Goal: Task Accomplishment & Management: Complete application form

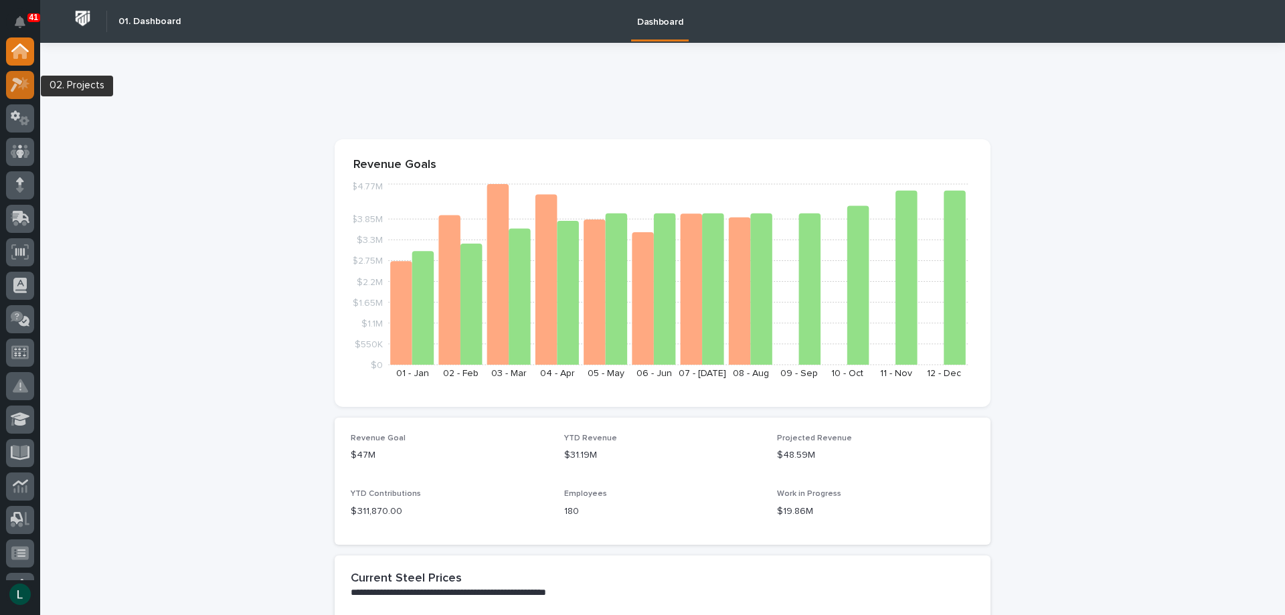
click at [17, 84] on icon at bounding box center [17, 85] width 12 height 15
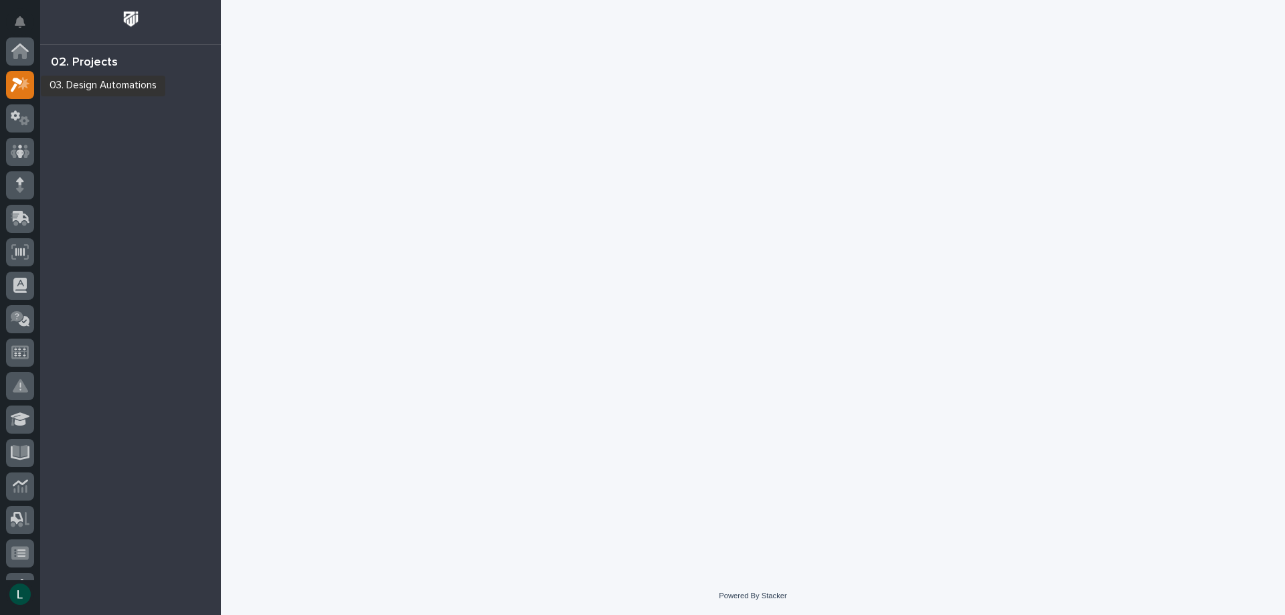
scroll to position [33, 0]
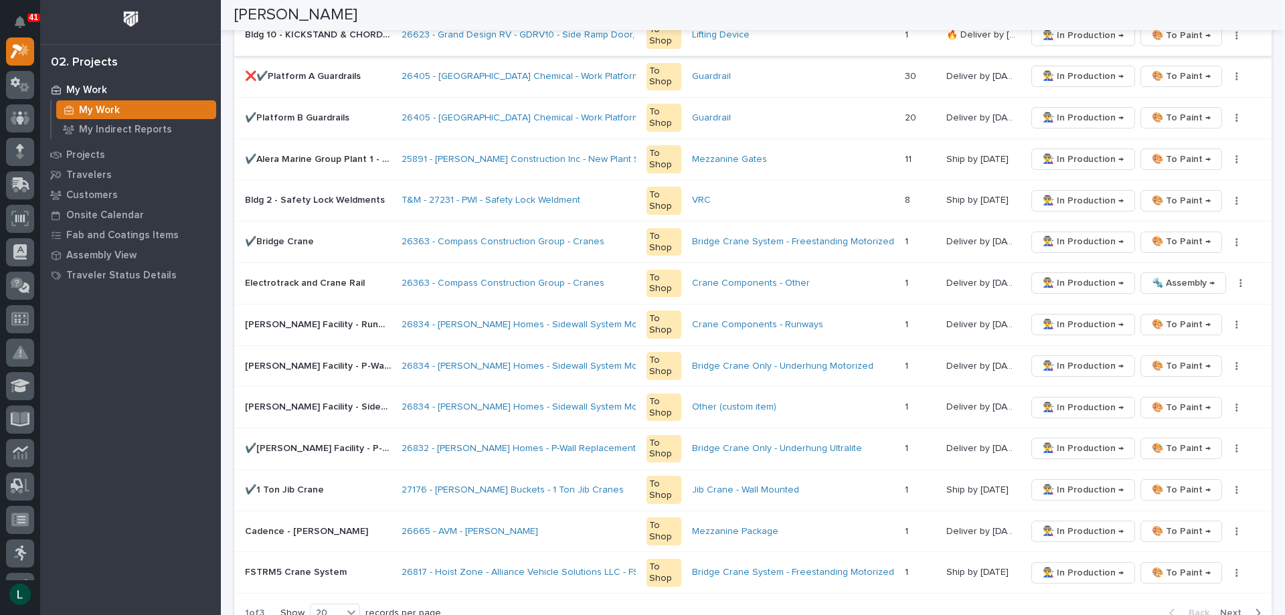
scroll to position [736, 0]
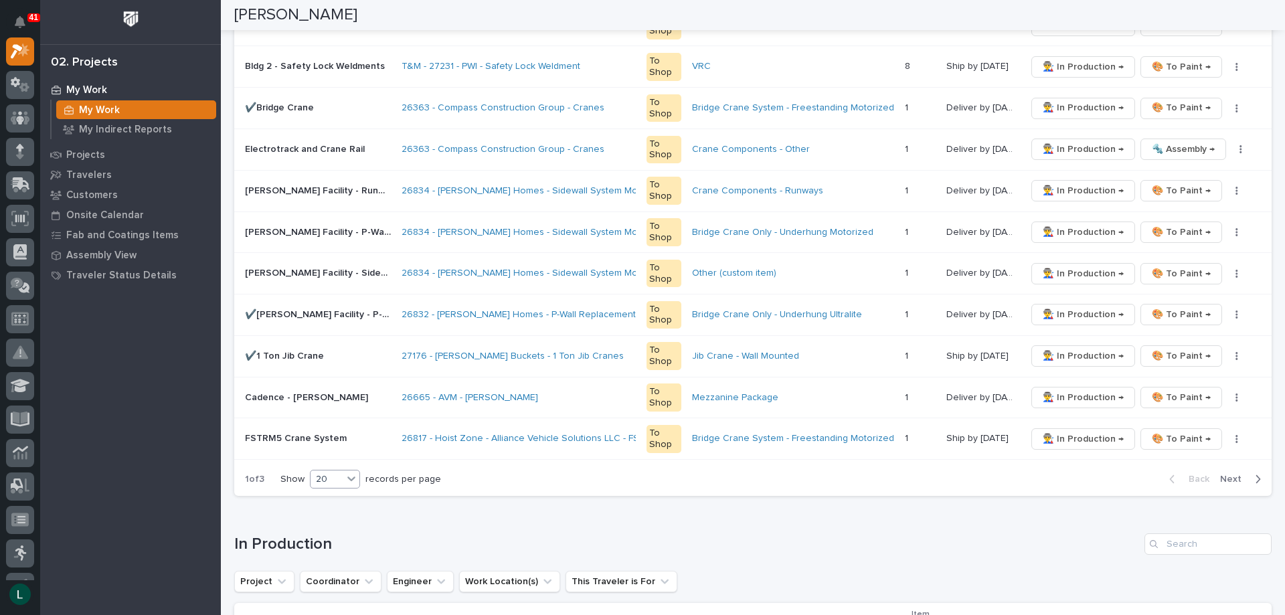
click at [333, 476] on div "20" at bounding box center [327, 480] width 32 height 14
drag, startPoint x: 335, startPoint y: 525, endPoint x: 330, endPoint y: 509, distance: 17.6
click at [336, 525] on div "30" at bounding box center [336, 529] width 49 height 16
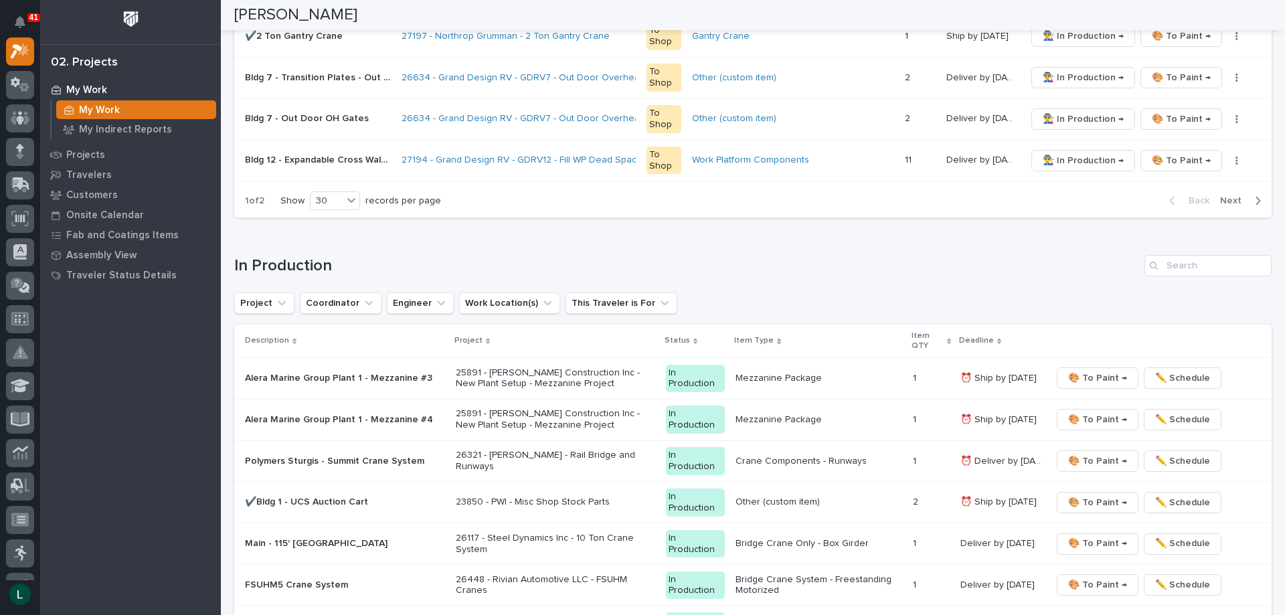
scroll to position [1545, 0]
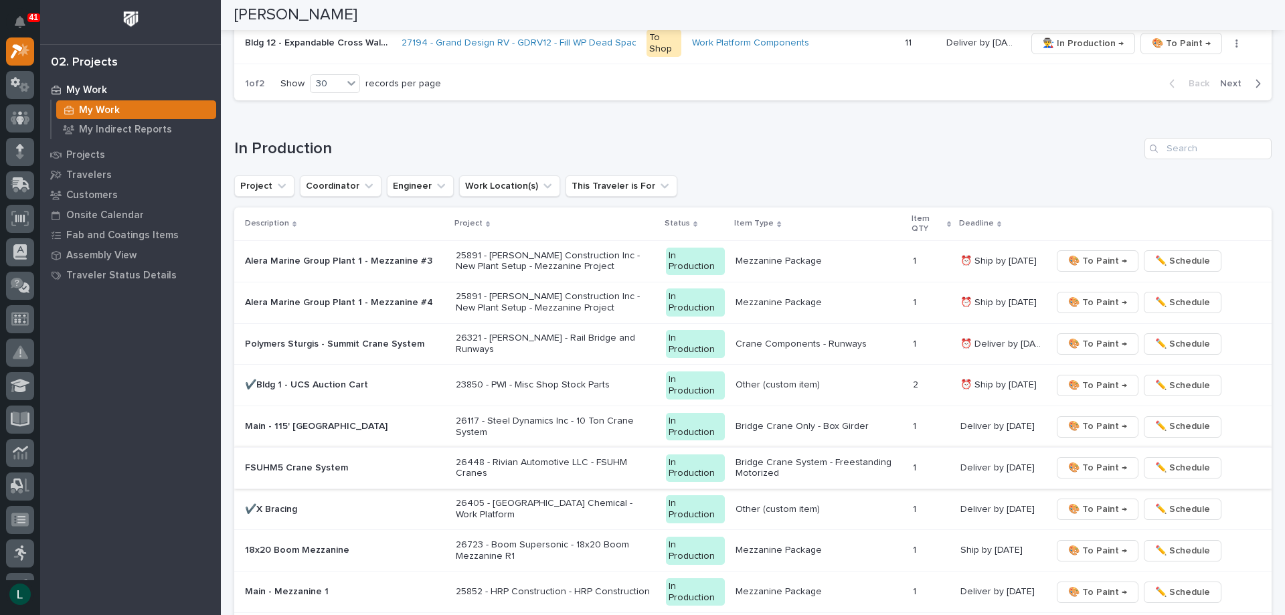
click at [1094, 466] on span "🎨 To Paint →" at bounding box center [1097, 468] width 59 height 16
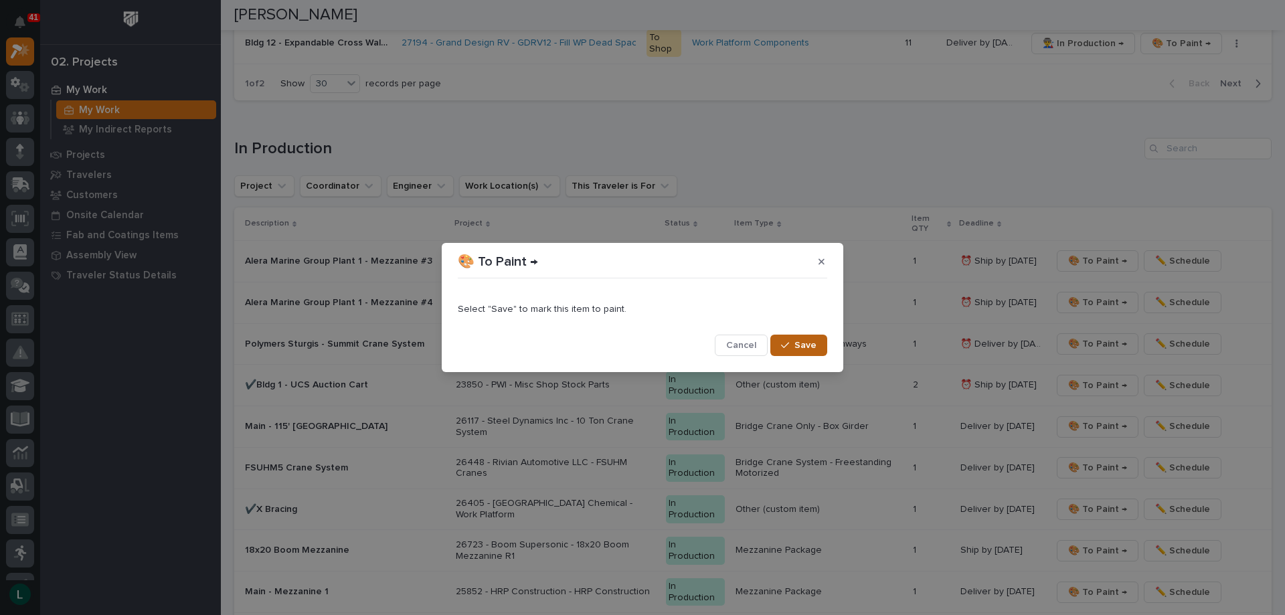
click at [796, 341] on span "Save" at bounding box center [805, 345] width 22 height 12
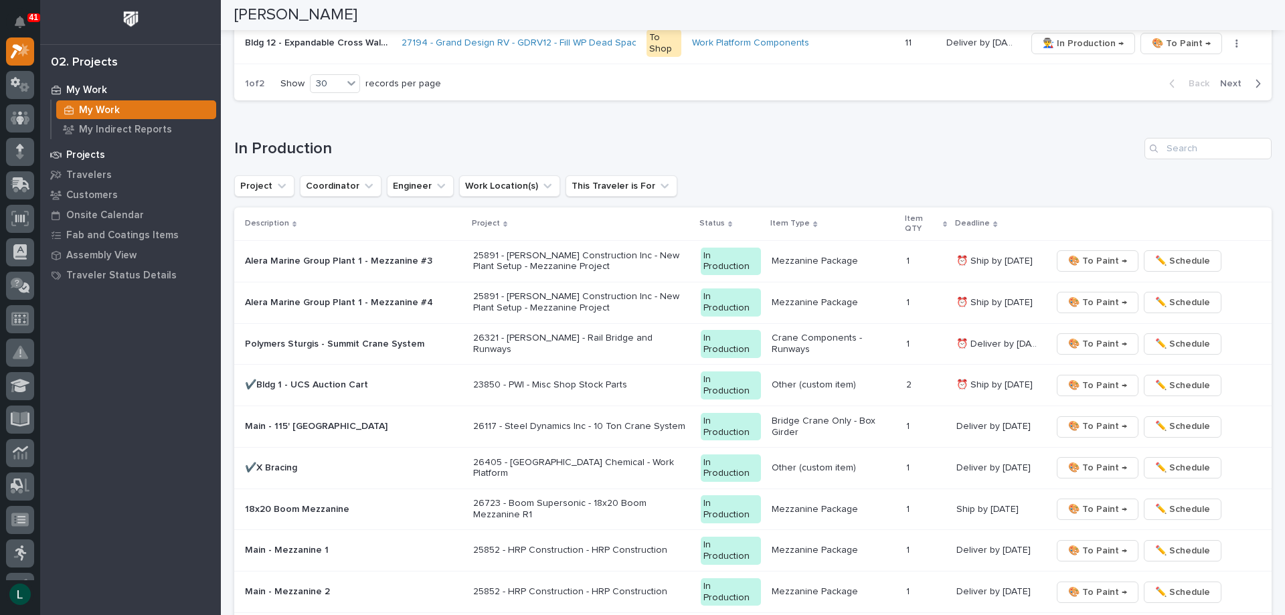
click at [78, 151] on p "Projects" at bounding box center [85, 155] width 39 height 12
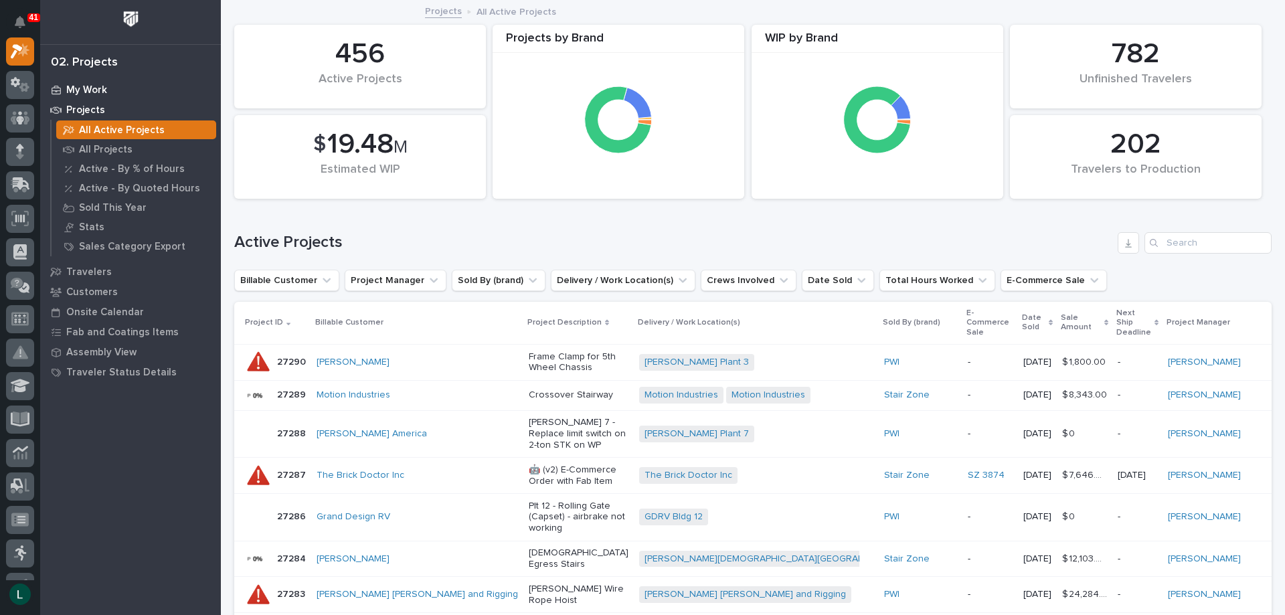
click at [74, 88] on p "My Work" at bounding box center [86, 90] width 41 height 12
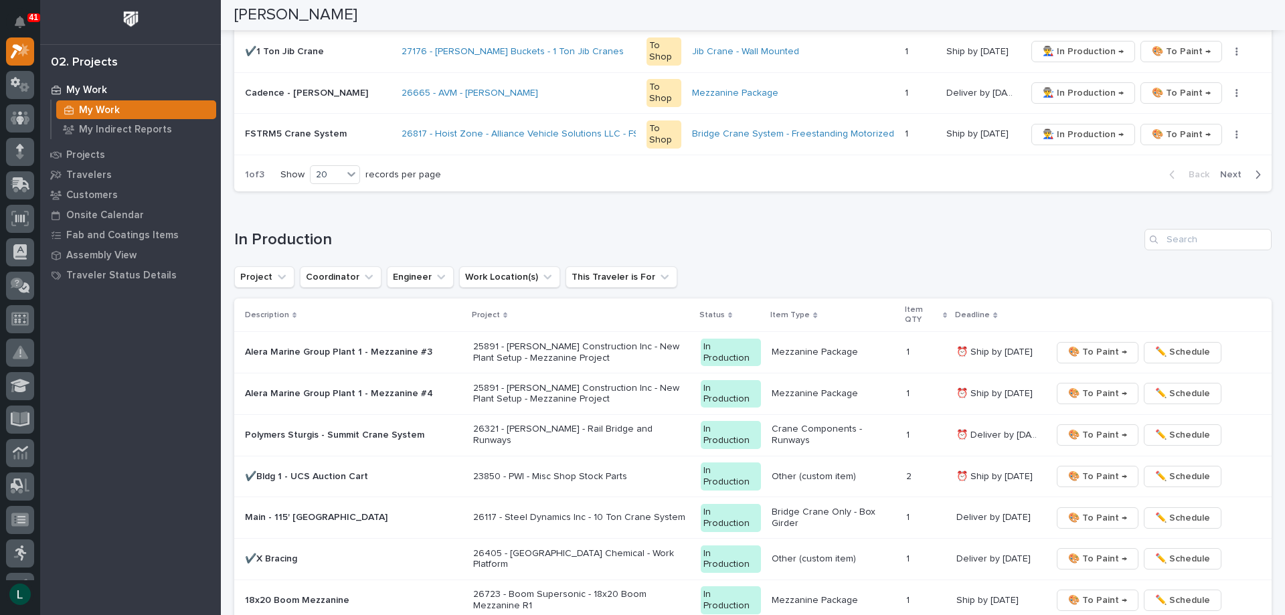
scroll to position [1071, 0]
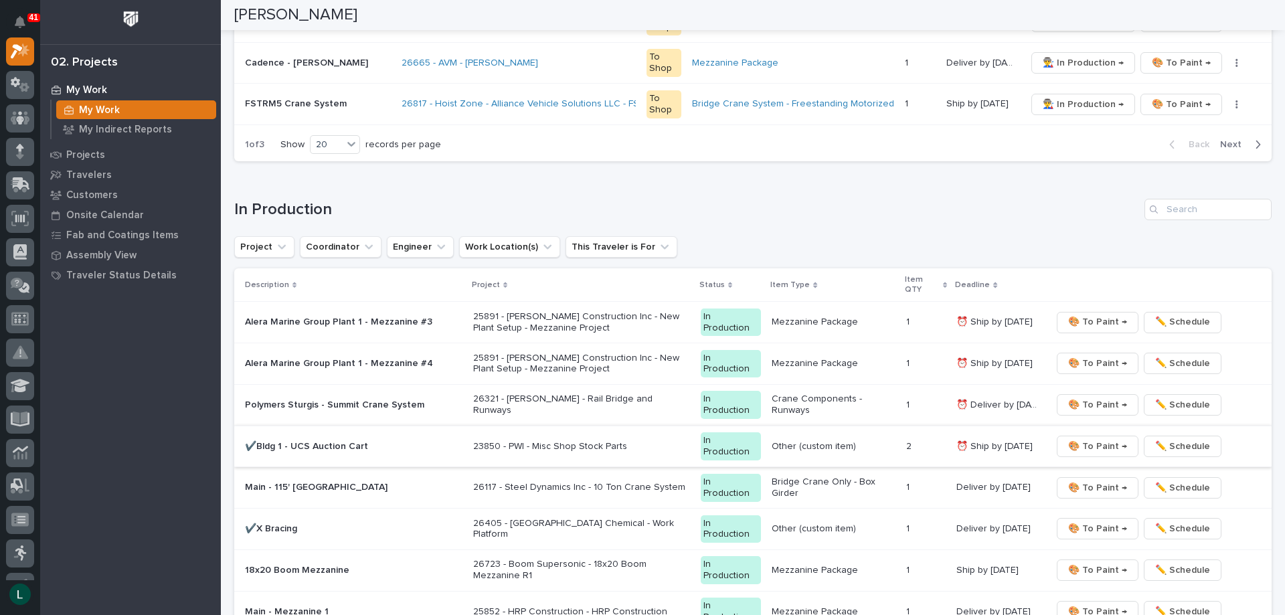
click at [1092, 445] on span "🎨 To Paint →" at bounding box center [1097, 446] width 59 height 16
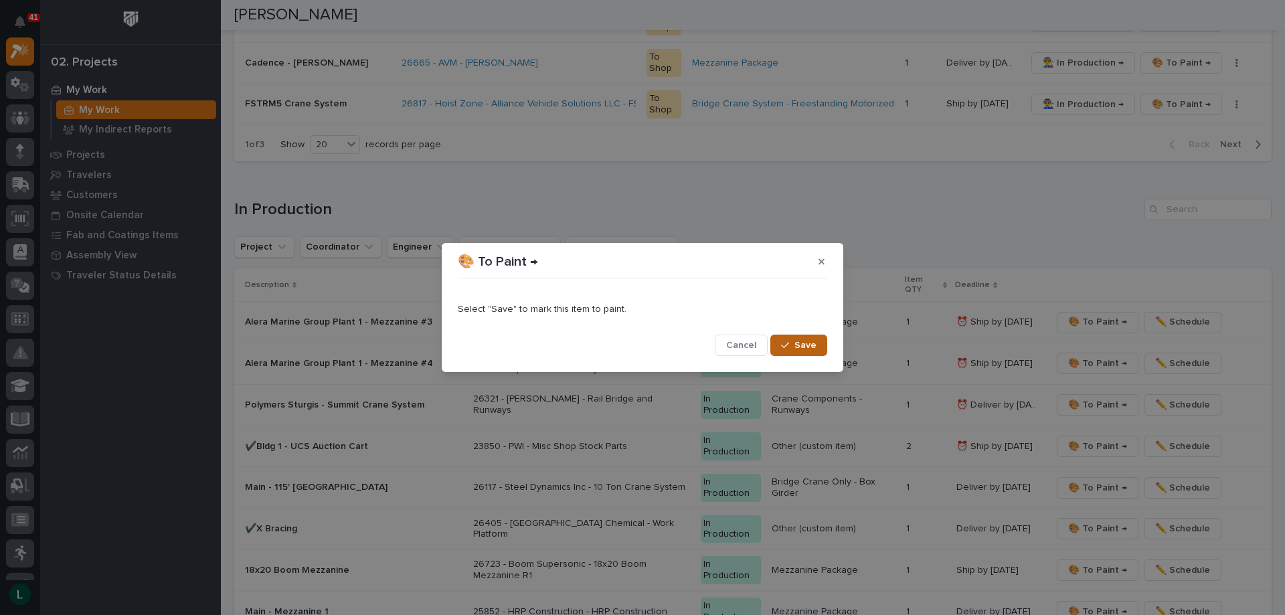
click at [805, 343] on span "Save" at bounding box center [805, 345] width 22 height 12
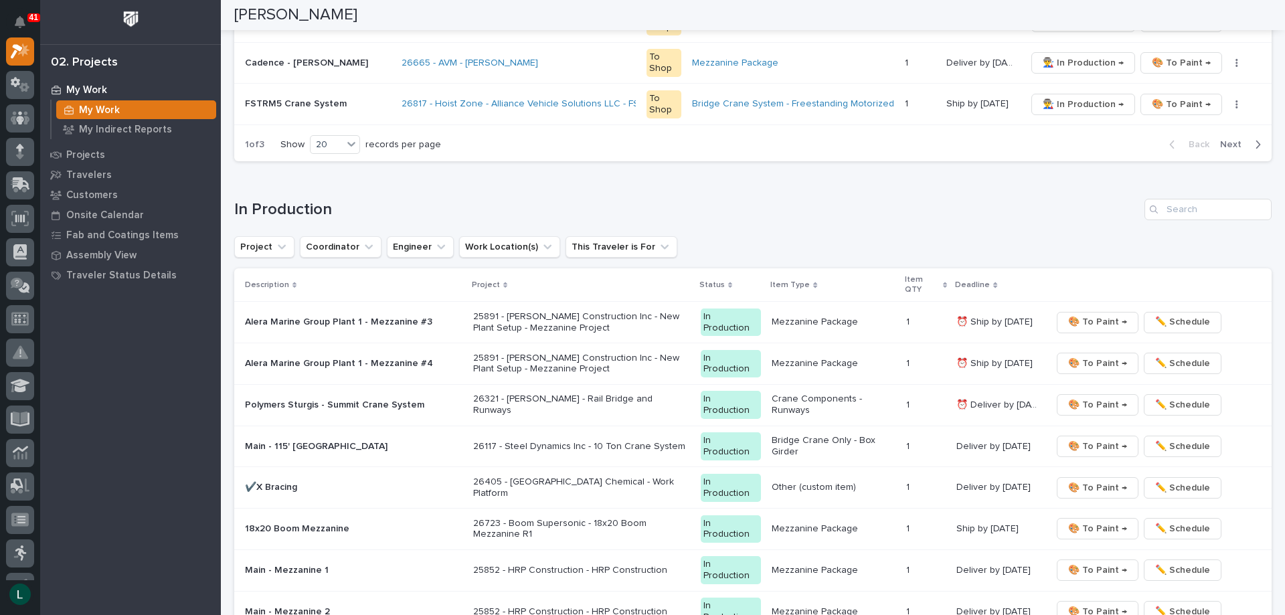
scroll to position [1050, 0]
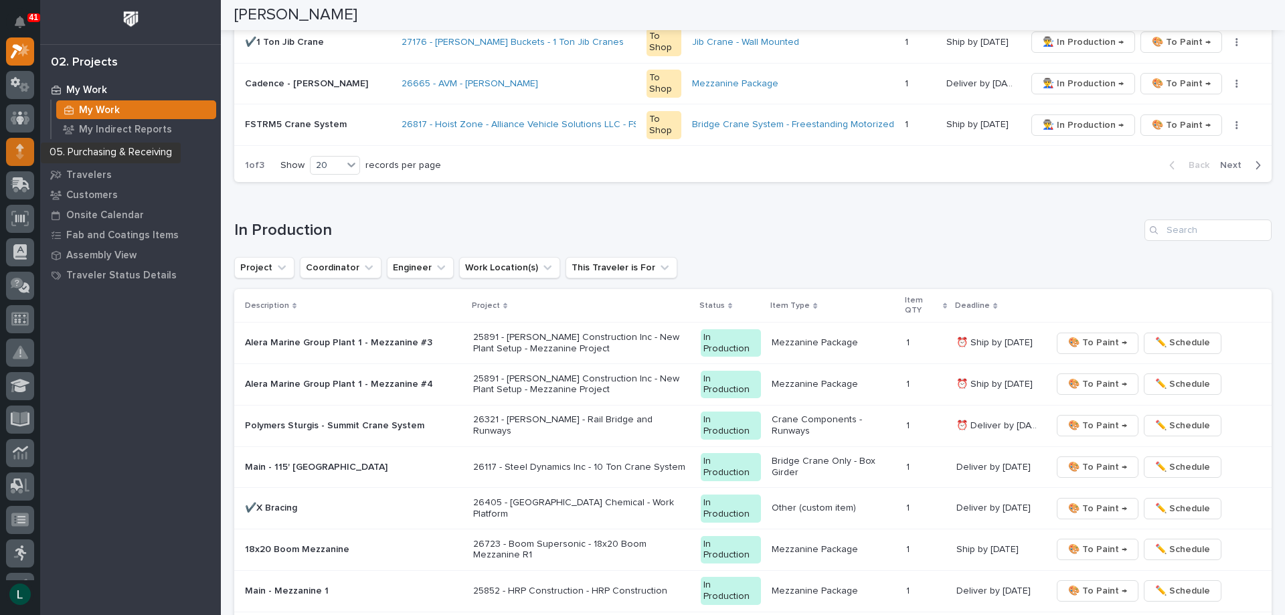
click at [23, 148] on icon at bounding box center [20, 147] width 8 height 7
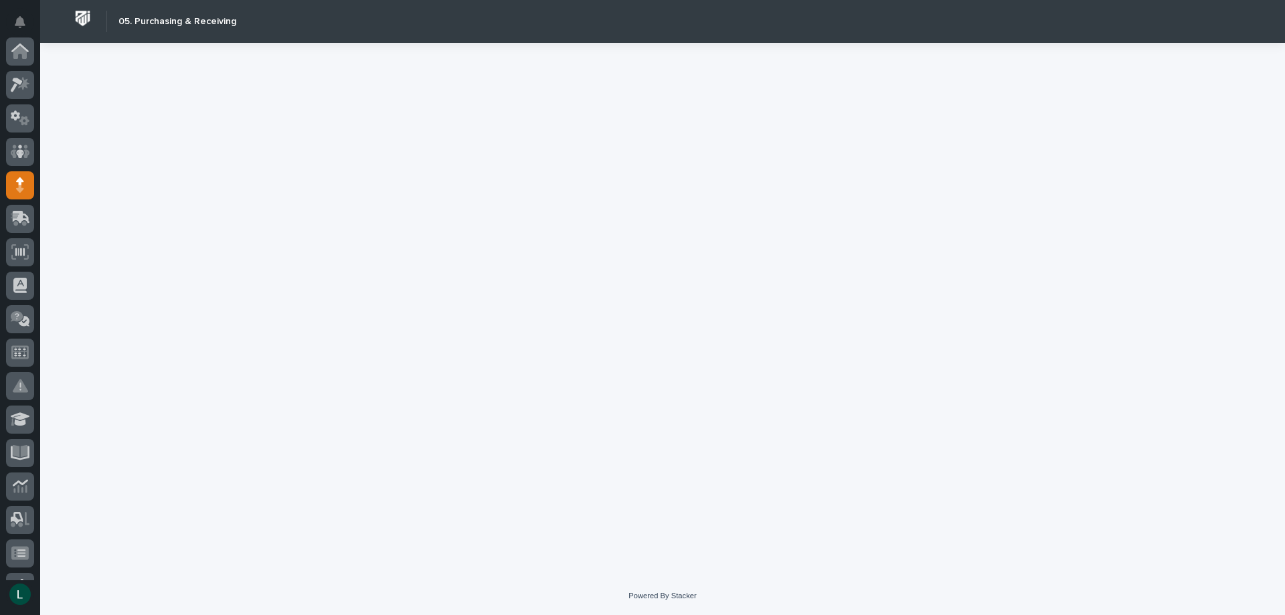
scroll to position [134, 0]
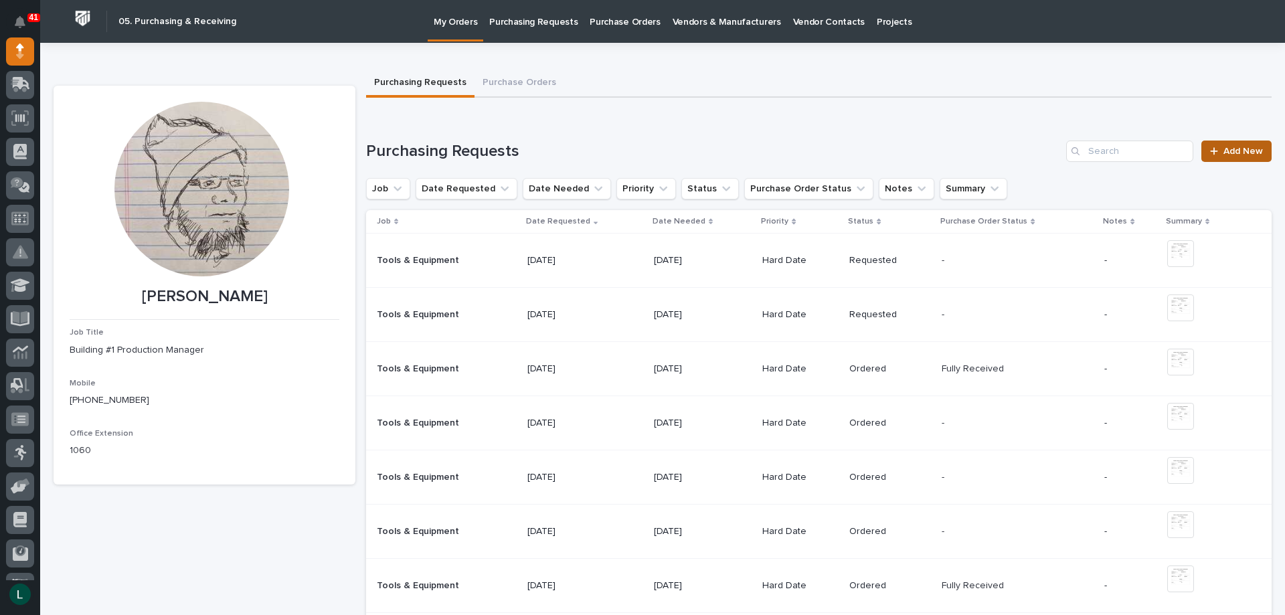
click at [1221, 145] on link "Add New" at bounding box center [1236, 151] width 70 height 21
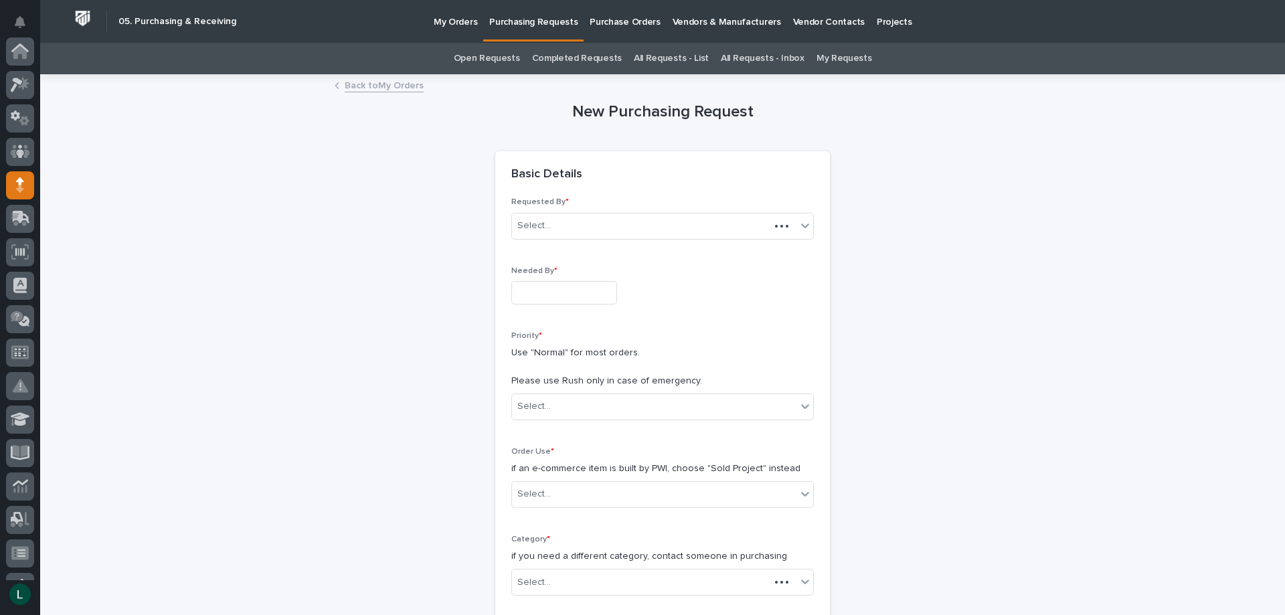
scroll to position [134, 0]
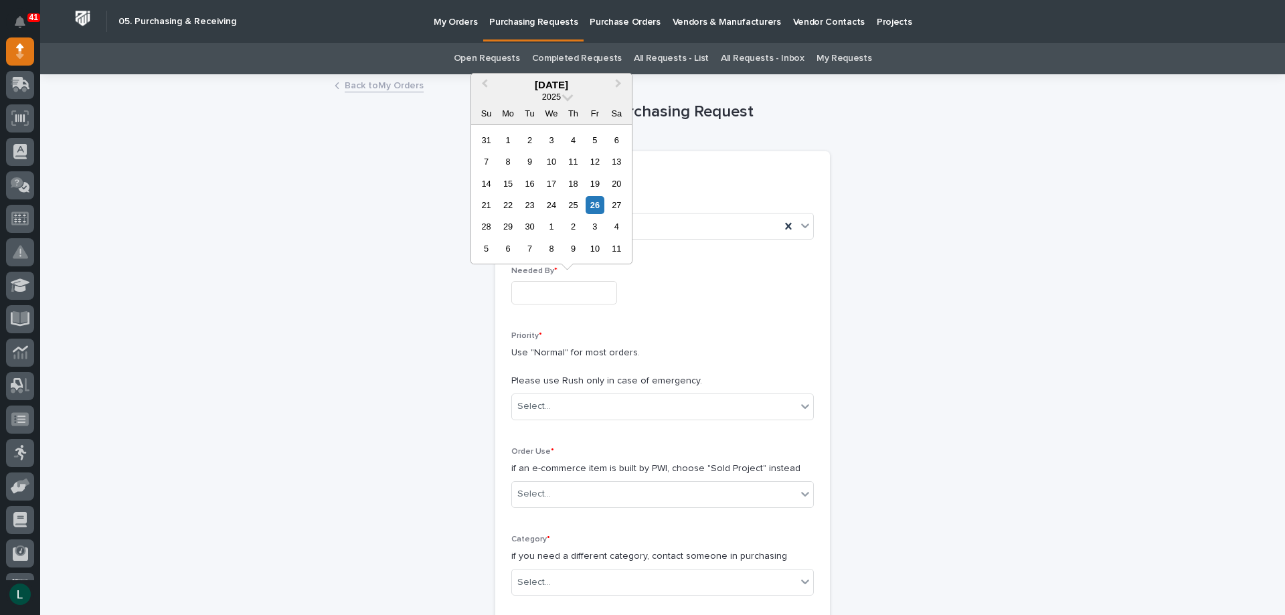
click at [566, 290] on input "text" at bounding box center [564, 292] width 106 height 23
click at [593, 224] on div "3" at bounding box center [595, 227] width 18 height 18
type input "**********"
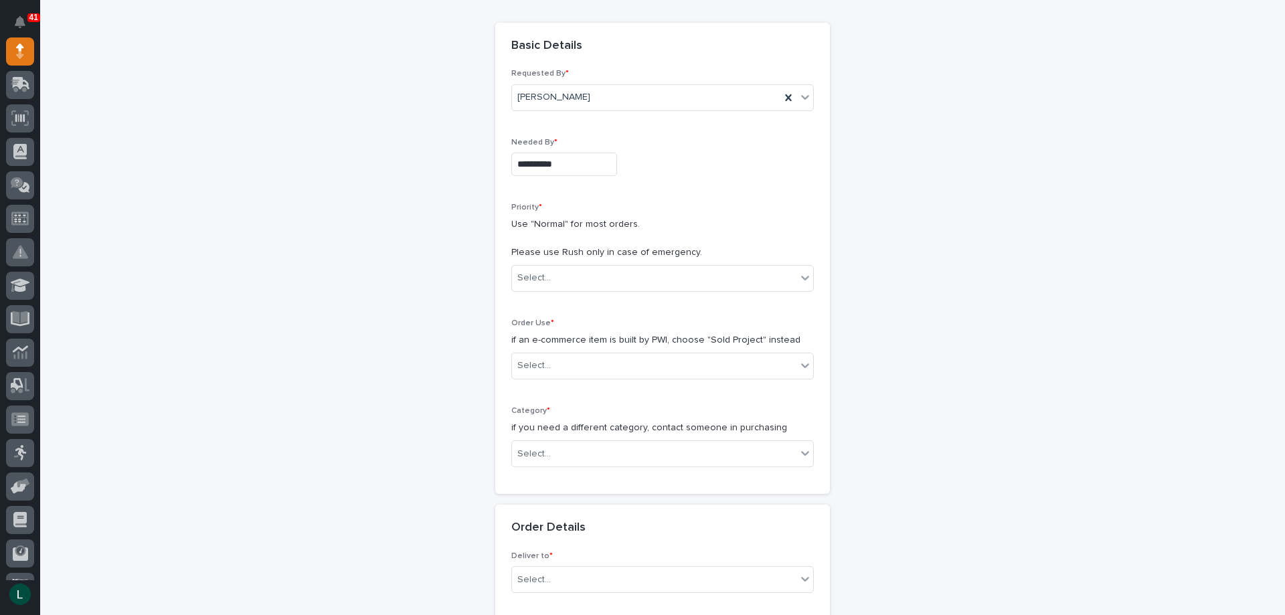
scroll to position [201, 0]
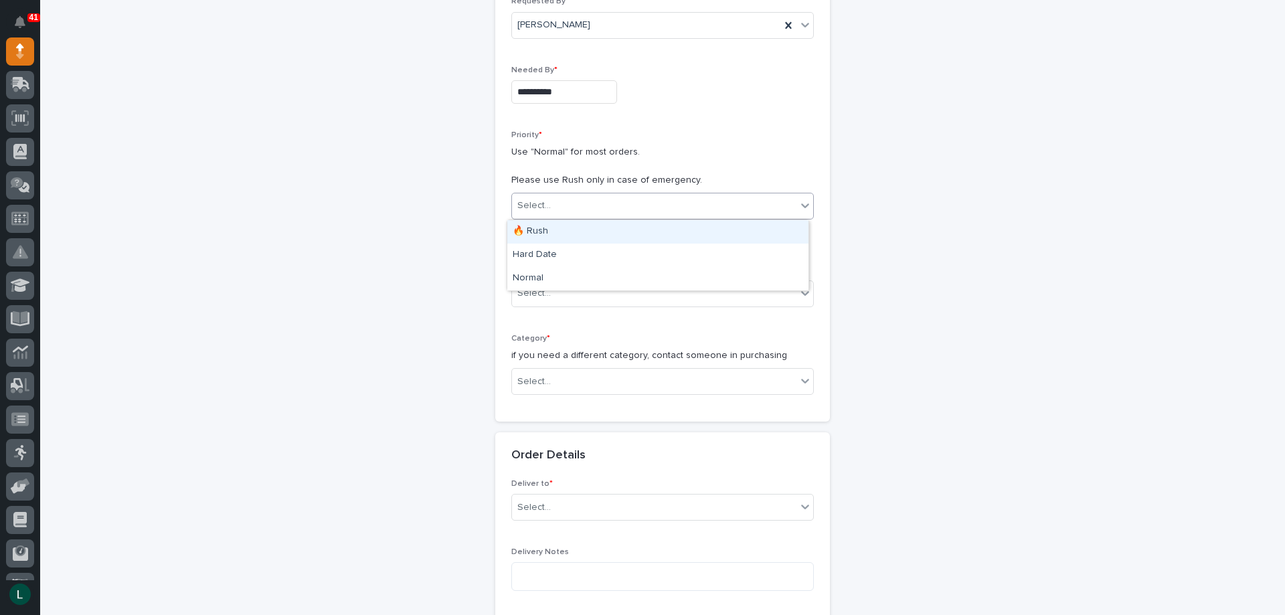
click at [631, 194] on div "Select..." at bounding box center [662, 206] width 303 height 27
click at [630, 246] on div "Hard Date" at bounding box center [657, 255] width 301 height 23
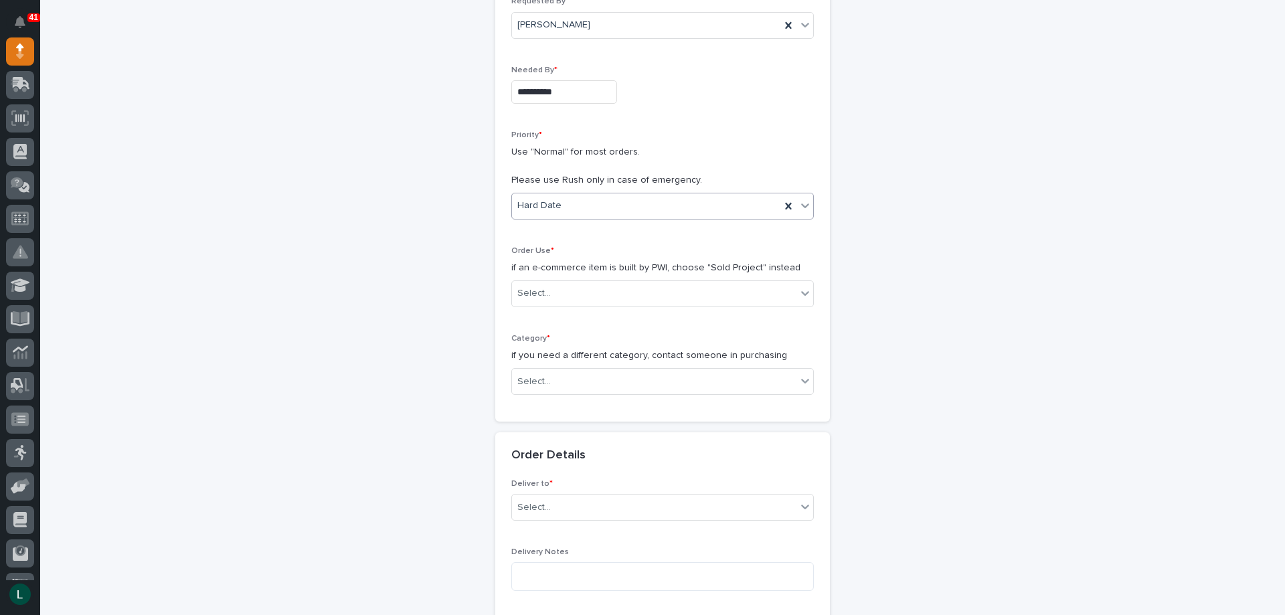
scroll to position [335, 0]
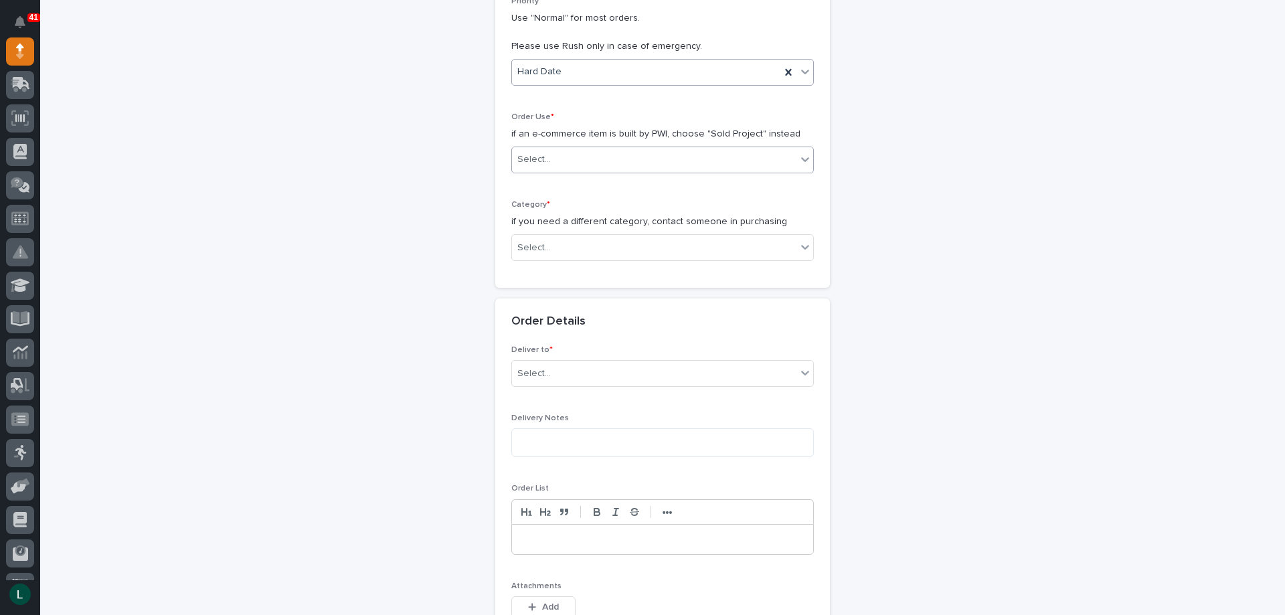
click at [618, 149] on div "Select..." at bounding box center [654, 160] width 284 height 22
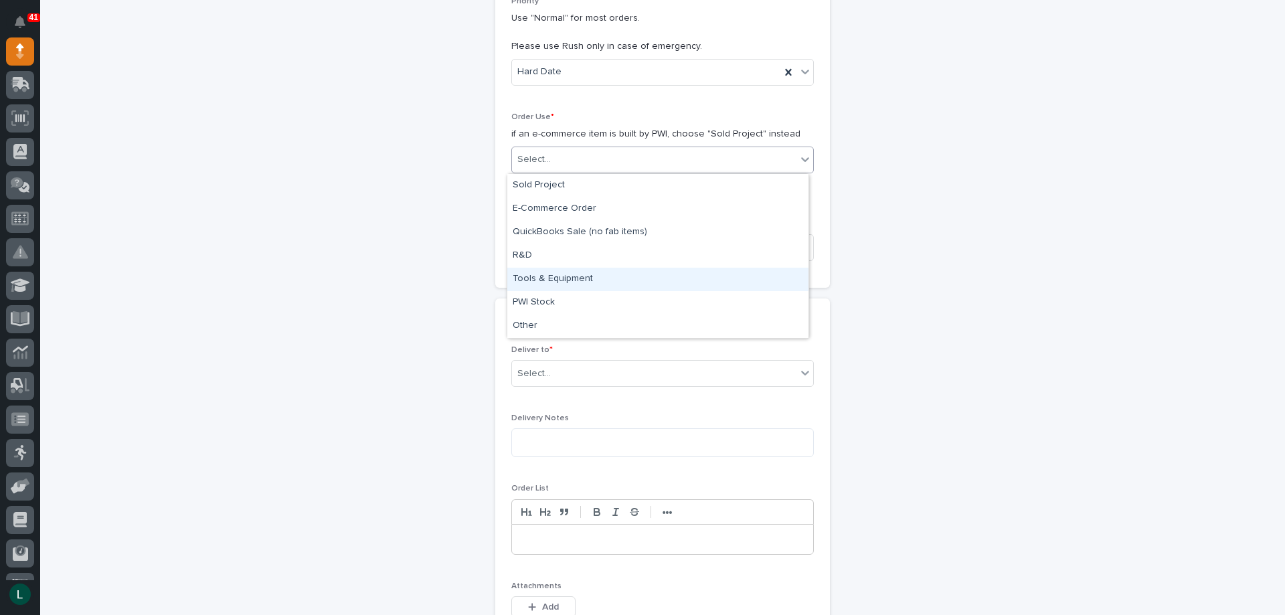
click at [628, 270] on div "Tools & Equipment" at bounding box center [657, 279] width 301 height 23
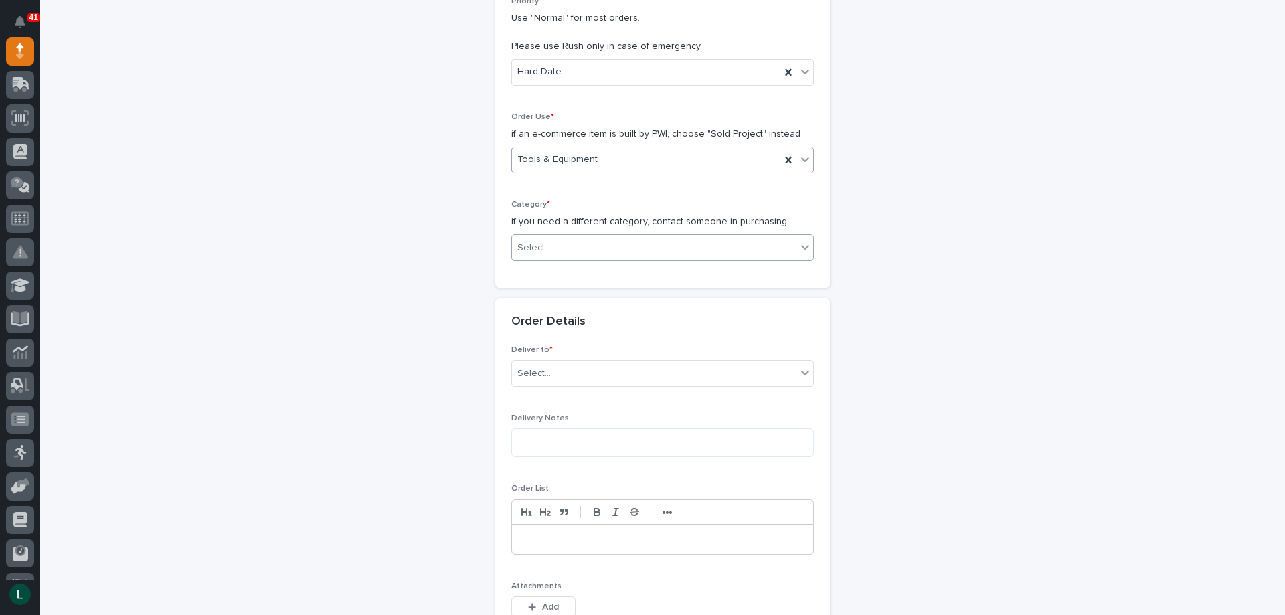
click at [619, 237] on div "Select..." at bounding box center [654, 248] width 284 height 22
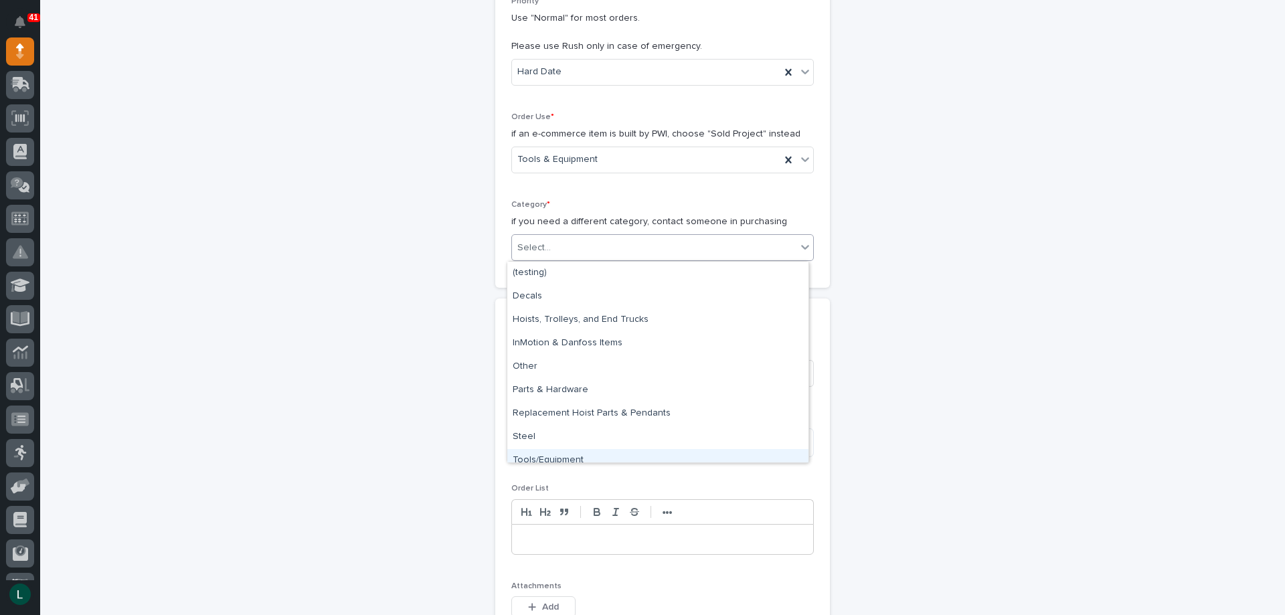
click at [625, 452] on div "Tools/Equipment" at bounding box center [657, 460] width 301 height 23
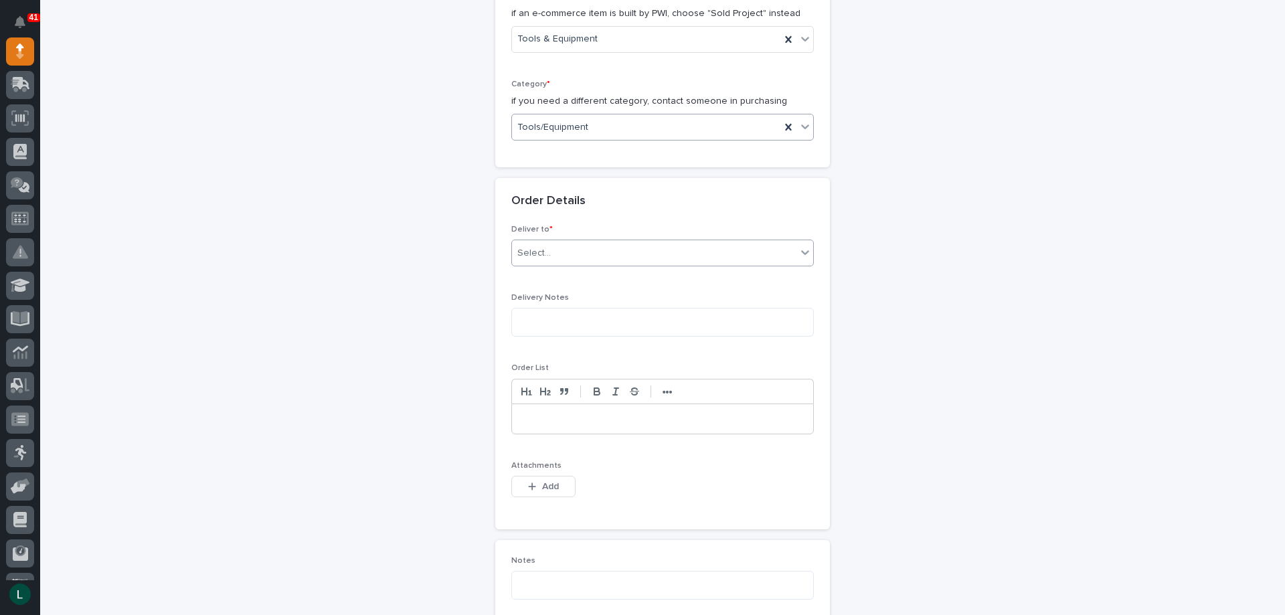
scroll to position [469, 0]
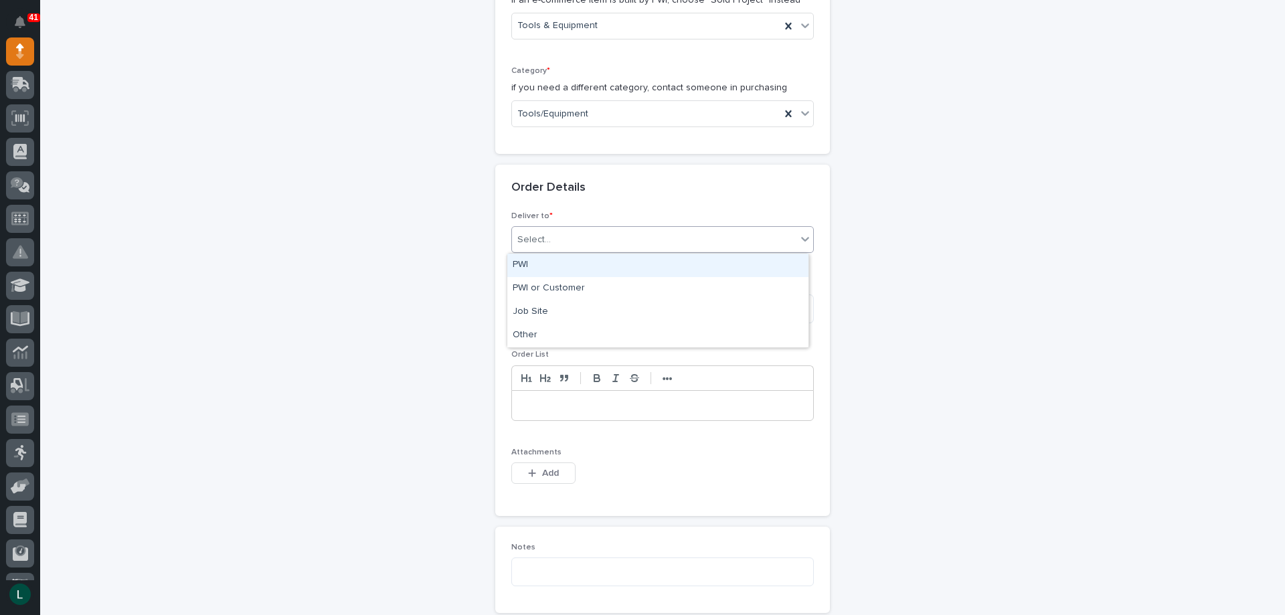
click at [624, 229] on div "Select..." at bounding box center [654, 240] width 284 height 22
click at [622, 260] on div "PWI" at bounding box center [657, 265] width 301 height 23
click at [635, 311] on textarea at bounding box center [662, 308] width 303 height 29
type textarea "*********"
click at [532, 405] on p at bounding box center [662, 405] width 281 height 13
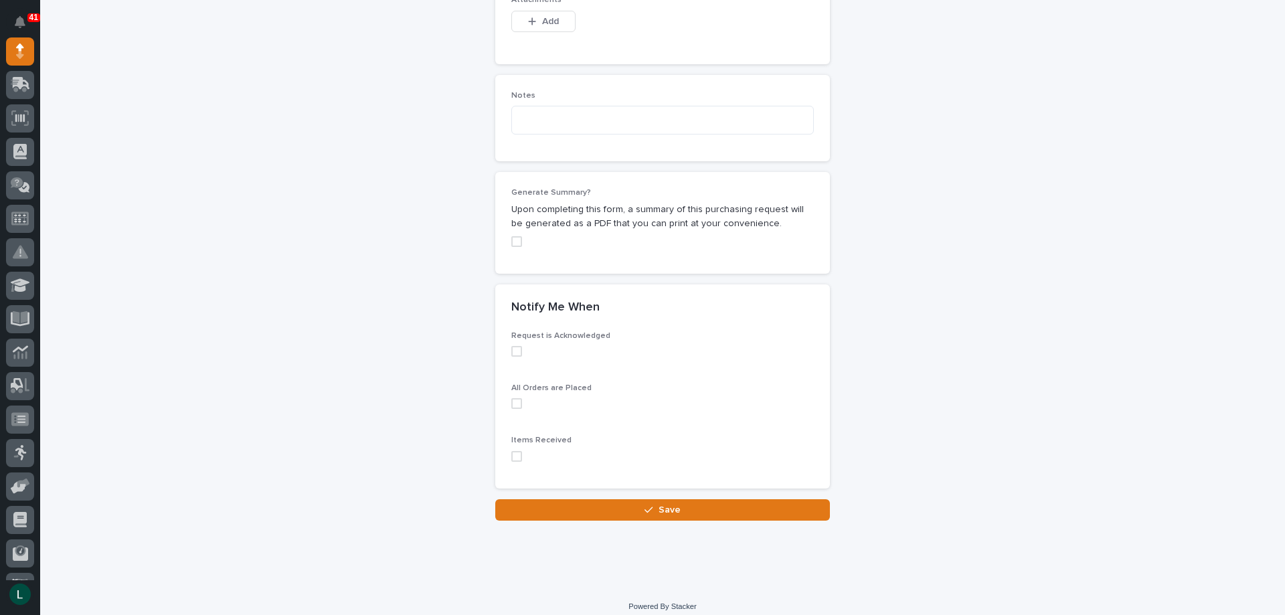
scroll to position [1004, 0]
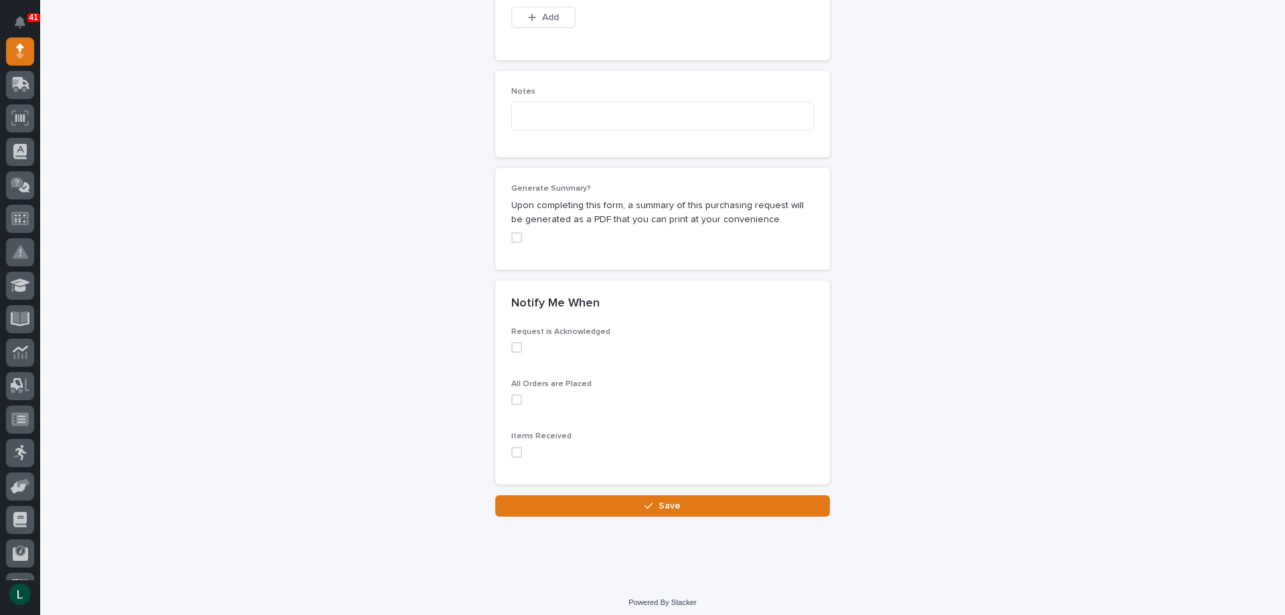
click at [513, 346] on span at bounding box center [516, 347] width 11 height 11
click at [511, 399] on span at bounding box center [516, 399] width 11 height 11
click at [511, 452] on span at bounding box center [516, 452] width 11 height 11
click at [649, 501] on icon "button" at bounding box center [649, 505] width 8 height 9
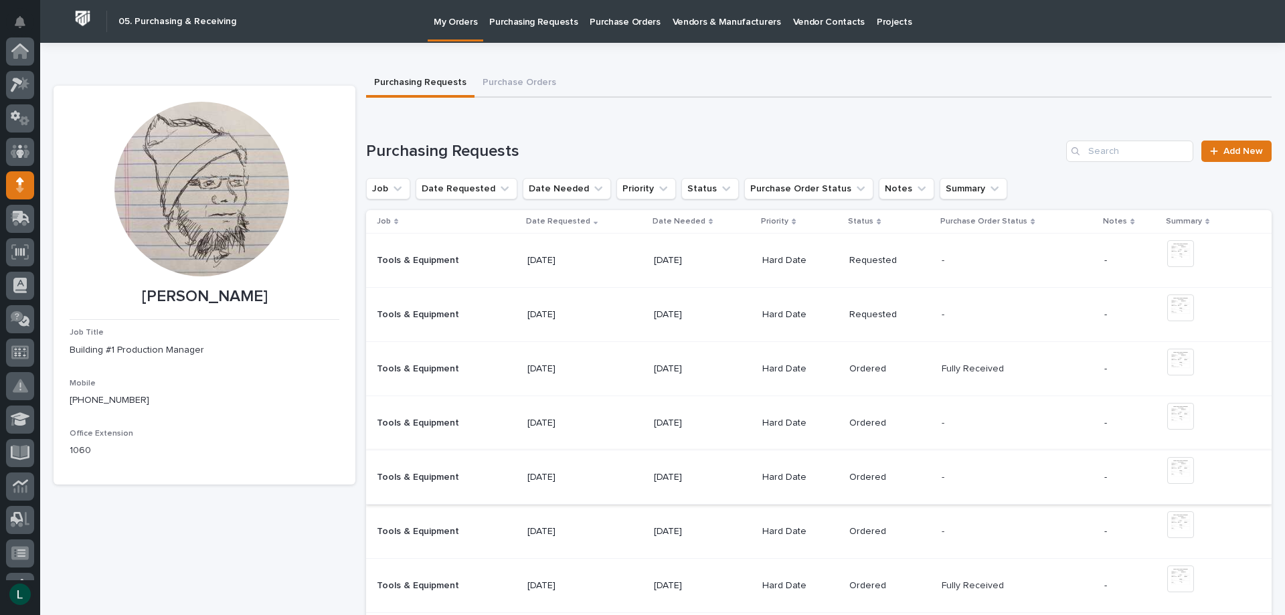
scroll to position [134, 0]
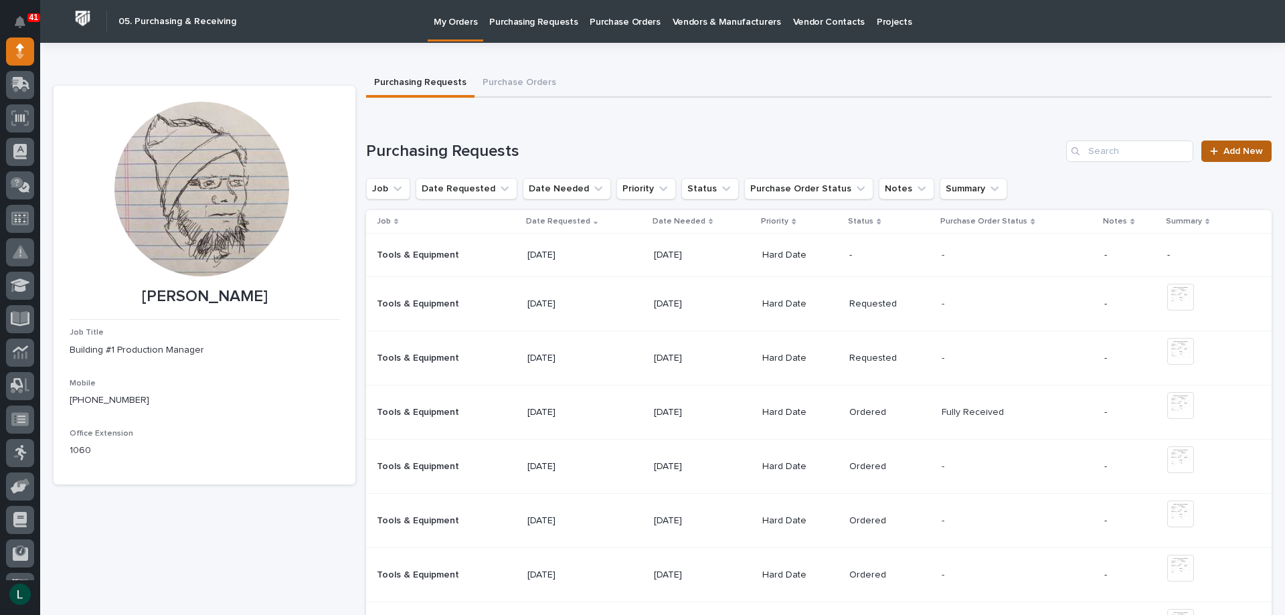
click at [1239, 147] on span "Add New" at bounding box center [1243, 151] width 39 height 9
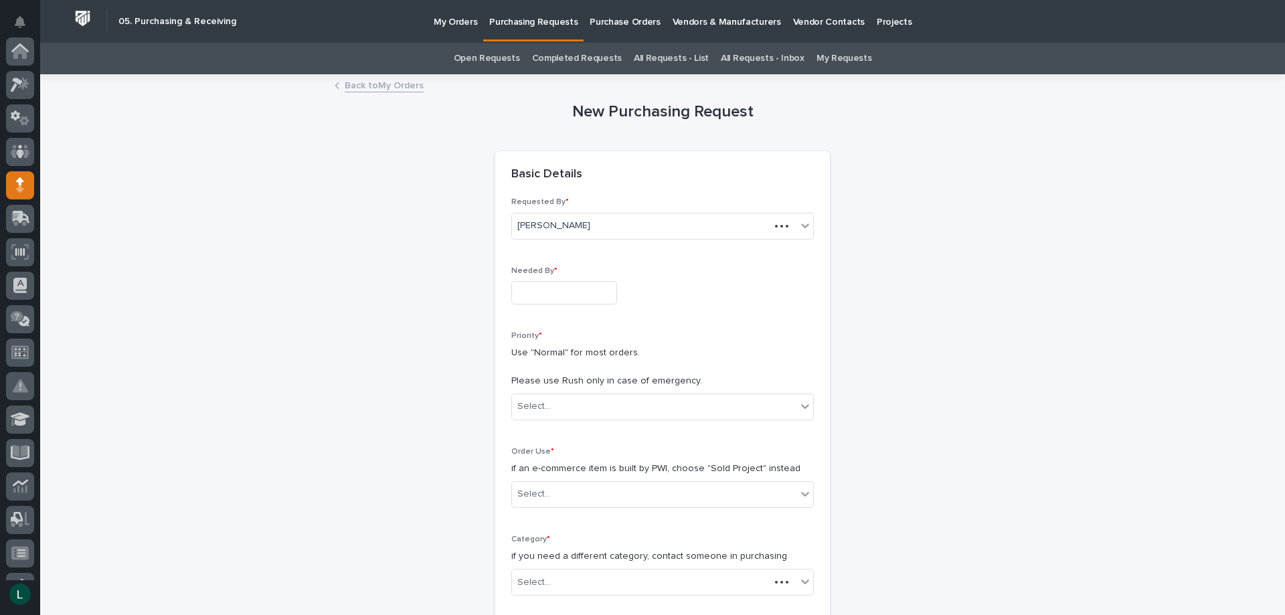
scroll to position [134, 0]
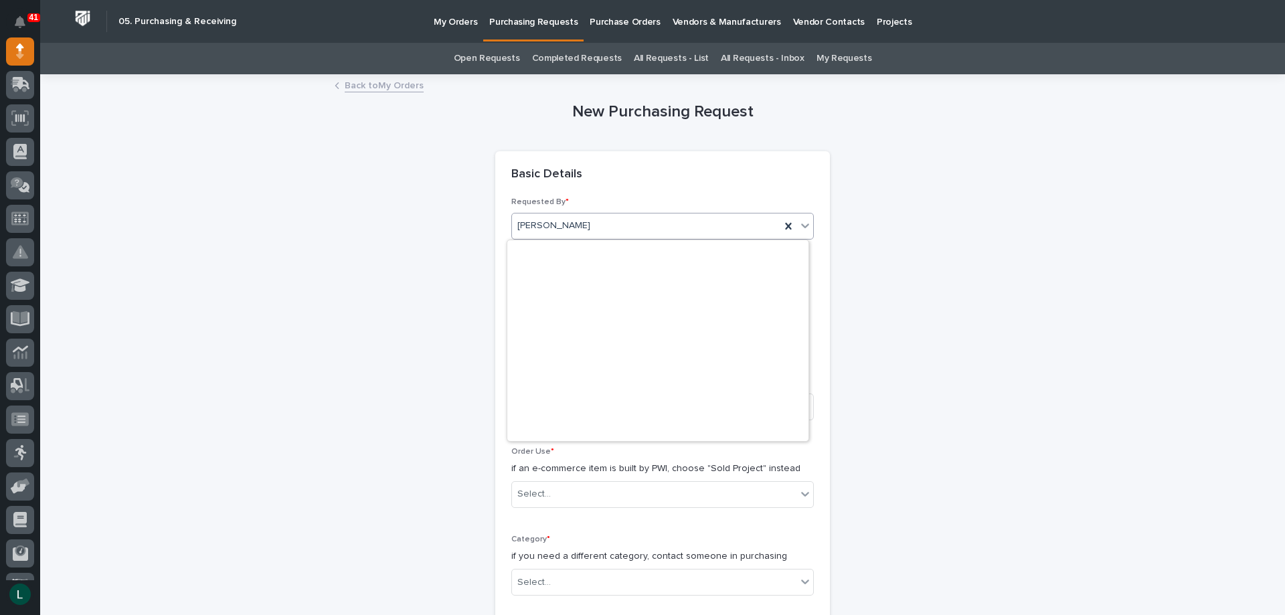
click at [598, 218] on div "[PERSON_NAME]" at bounding box center [646, 226] width 268 height 22
click at [352, 83] on link "Back to My Orders" at bounding box center [384, 84] width 79 height 15
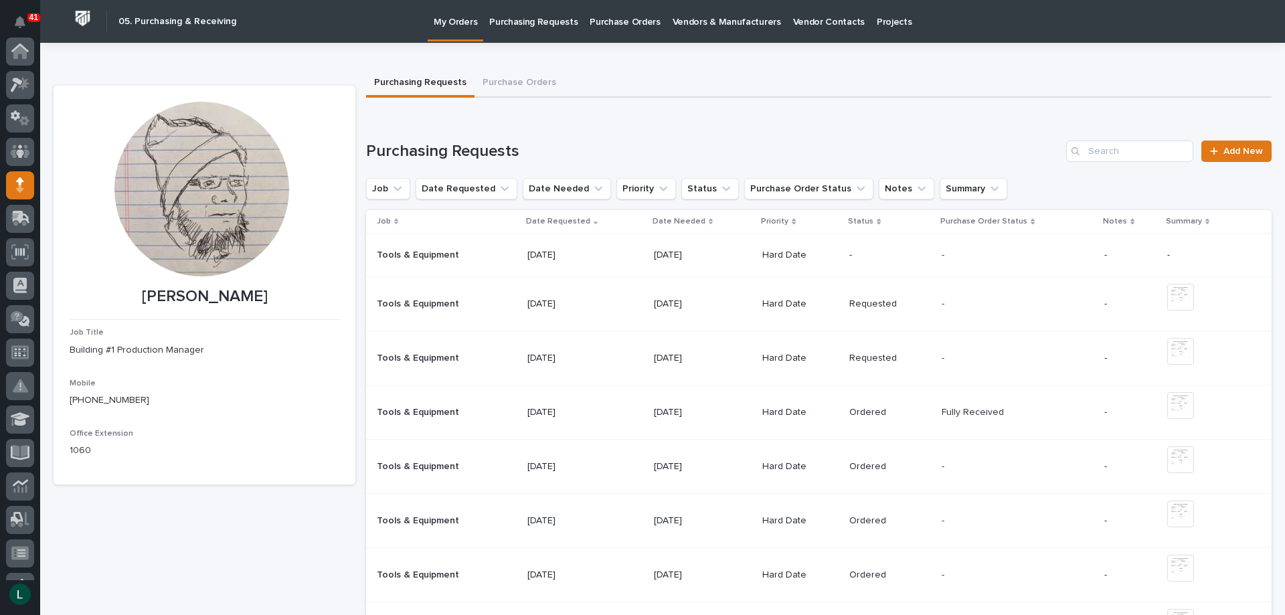
scroll to position [134, 0]
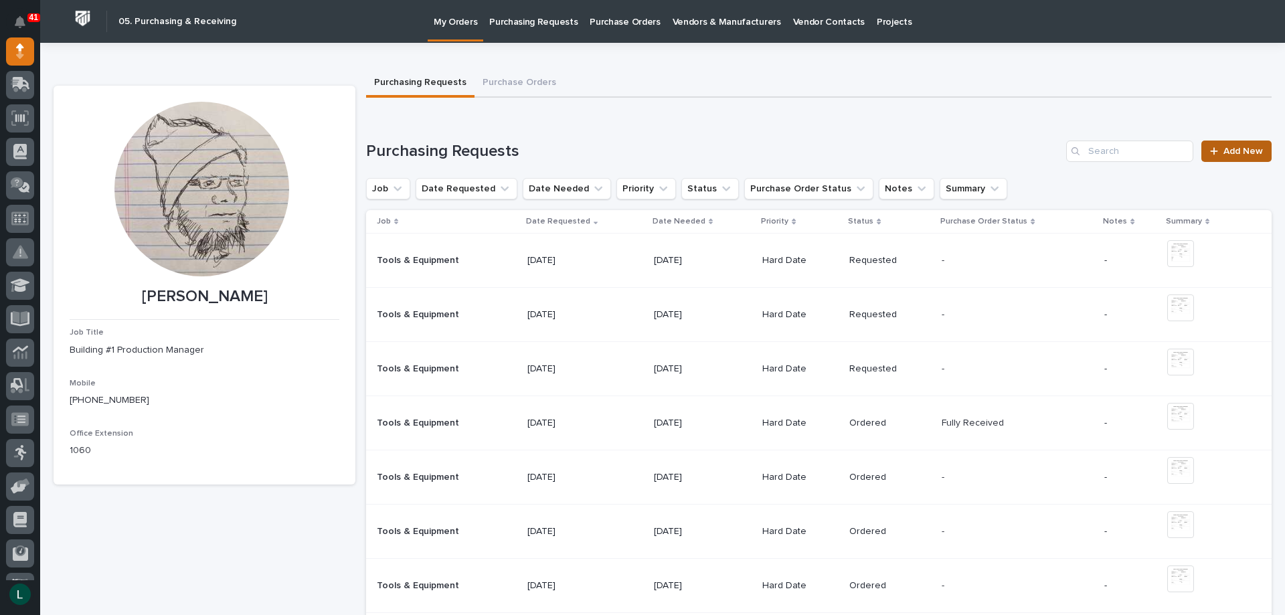
click at [1244, 147] on span "Add New" at bounding box center [1243, 151] width 39 height 9
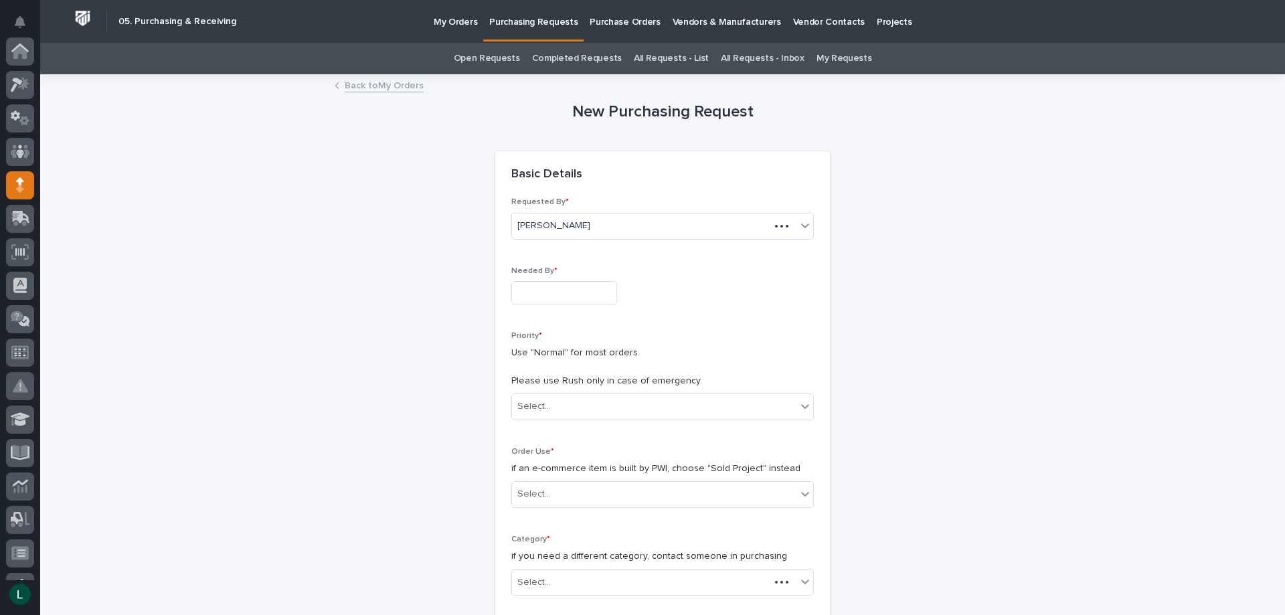
scroll to position [134, 0]
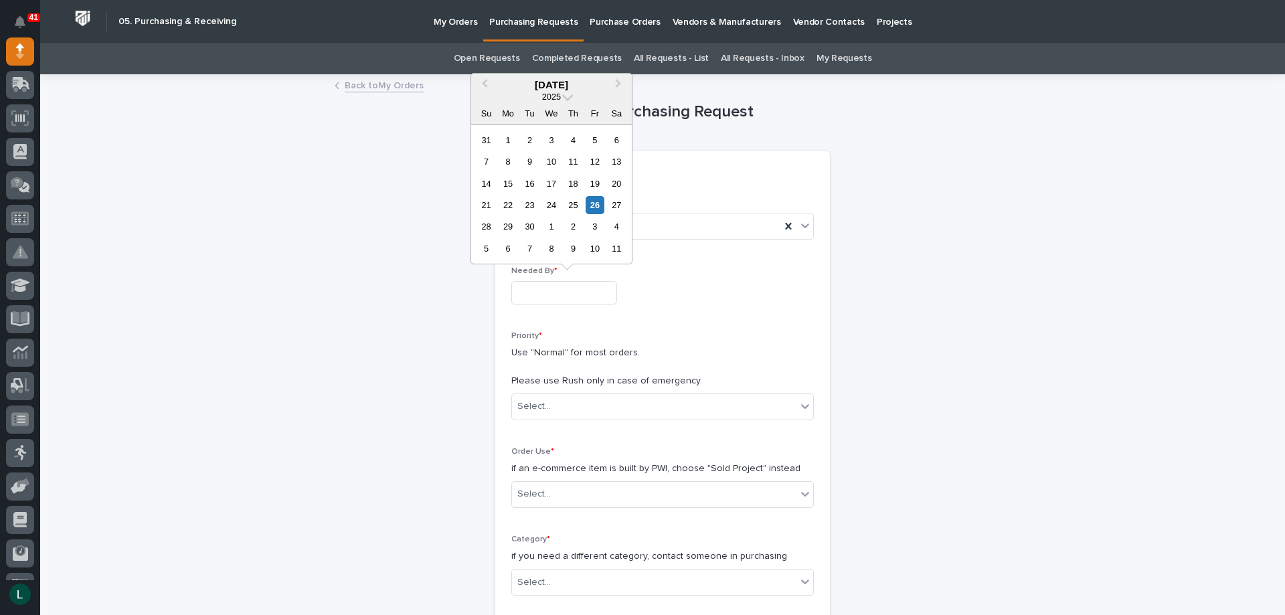
click at [527, 290] on input "text" at bounding box center [564, 292] width 106 height 23
click at [594, 226] on div "3" at bounding box center [595, 227] width 18 height 18
type input "**********"
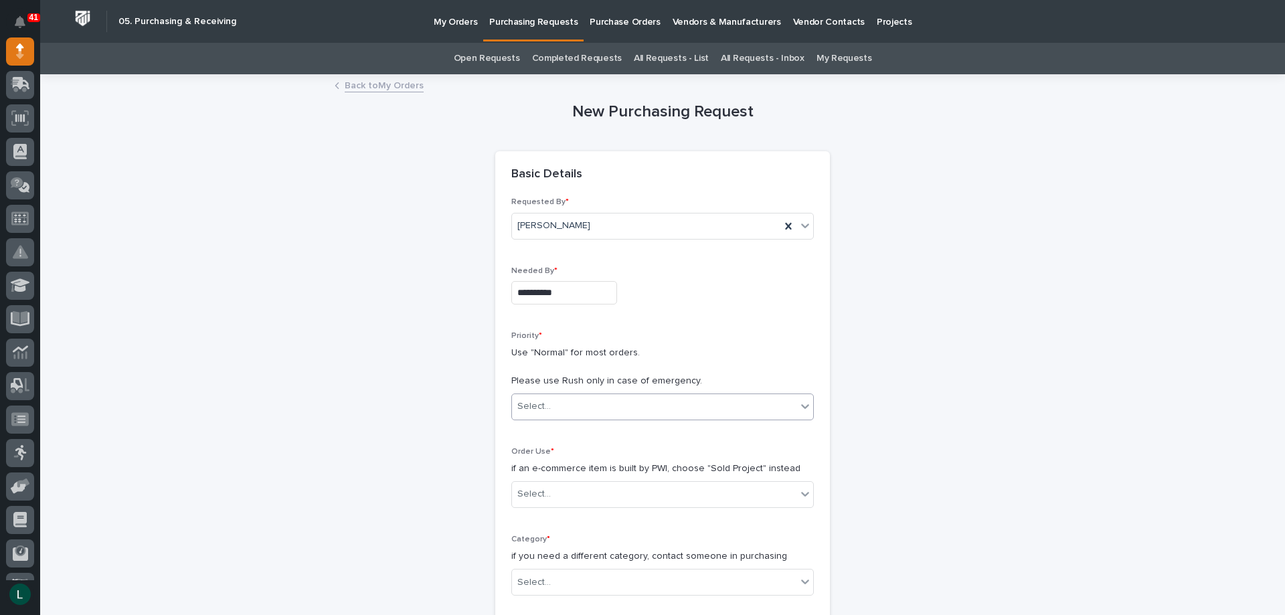
click at [649, 397] on div "Select..." at bounding box center [654, 407] width 284 height 22
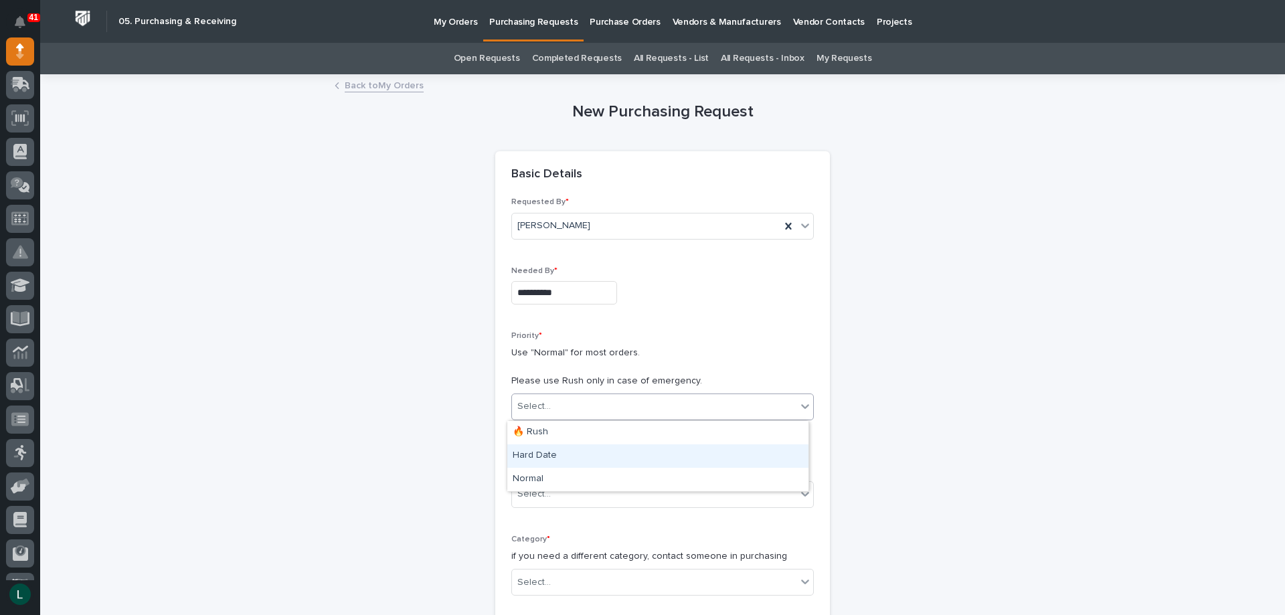
click at [626, 451] on div "Hard Date" at bounding box center [657, 455] width 301 height 23
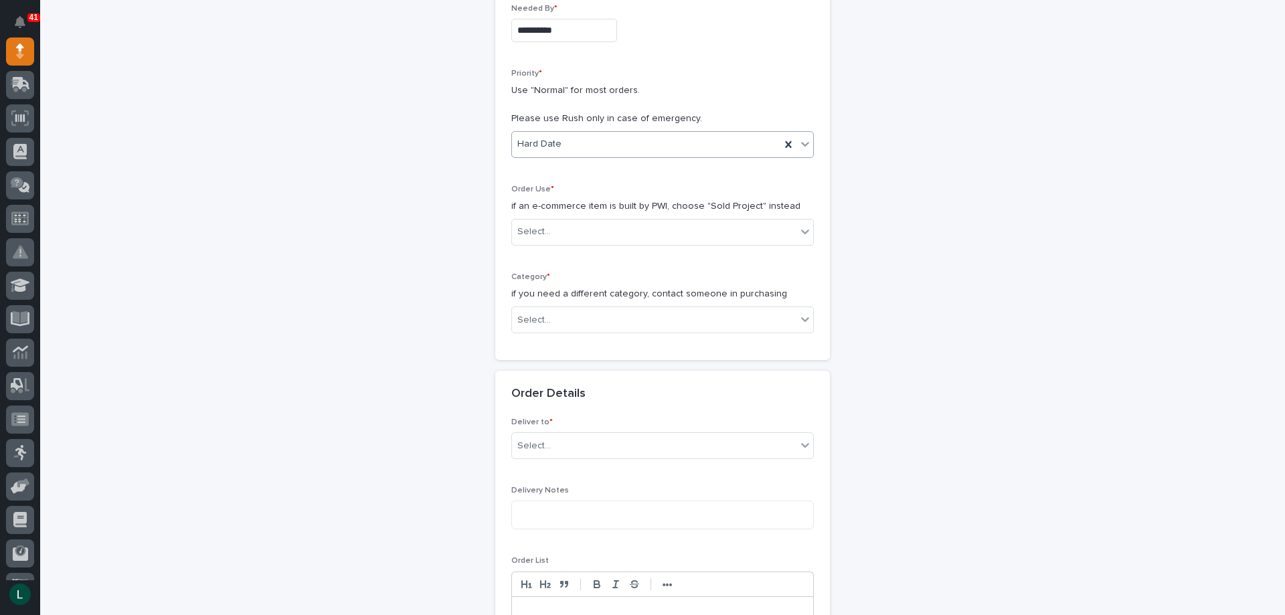
scroll to position [268, 0]
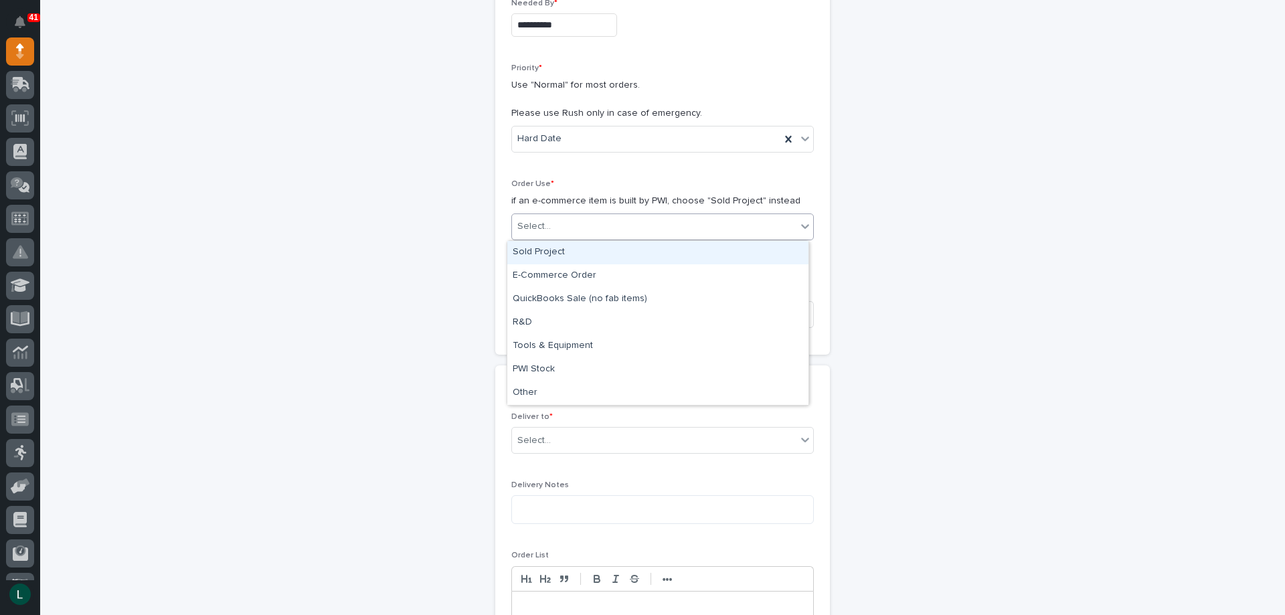
click at [763, 218] on div "Select..." at bounding box center [654, 227] width 284 height 22
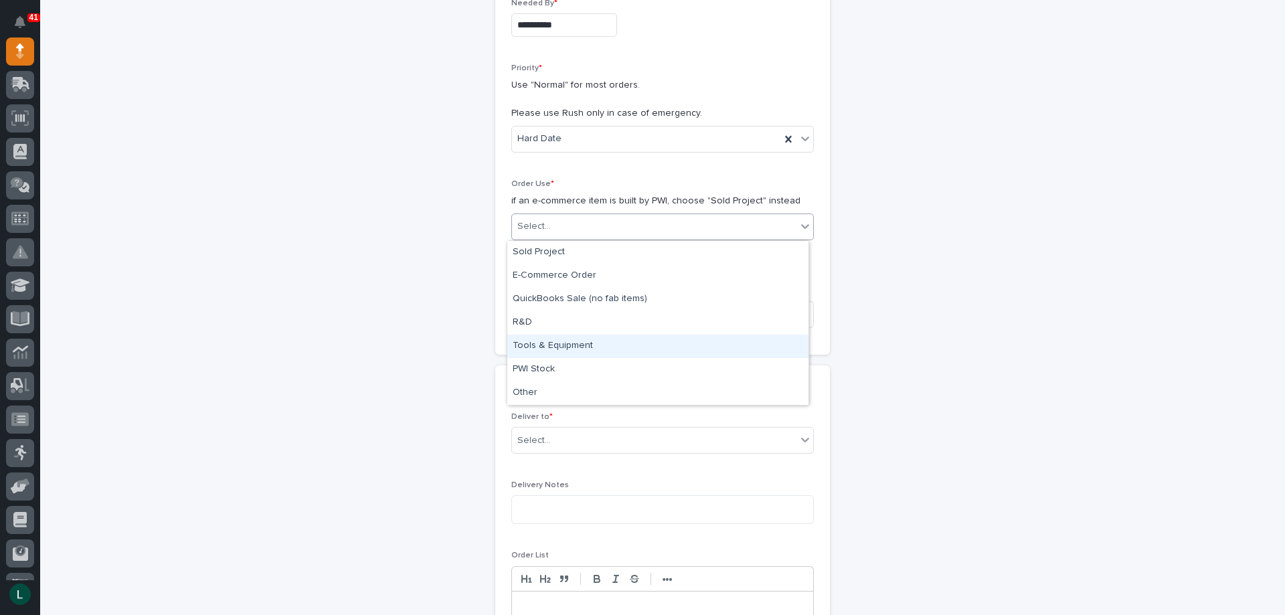
click at [664, 340] on div "Tools & Equipment" at bounding box center [657, 346] width 301 height 23
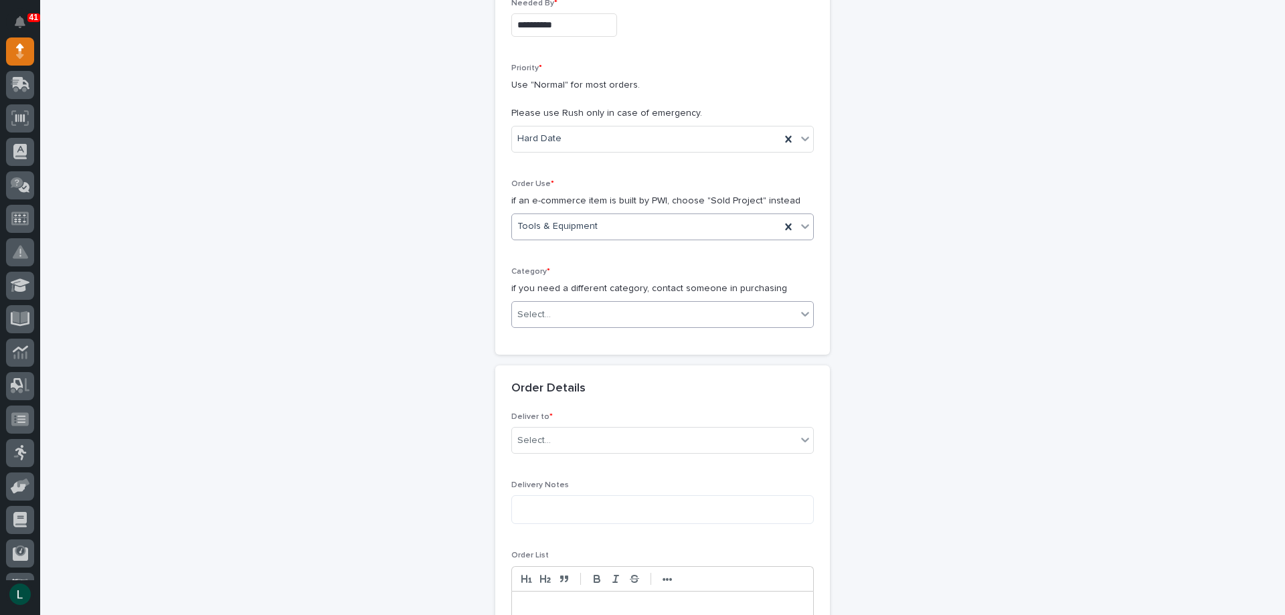
click at [679, 308] on div "Select..." at bounding box center [654, 315] width 284 height 22
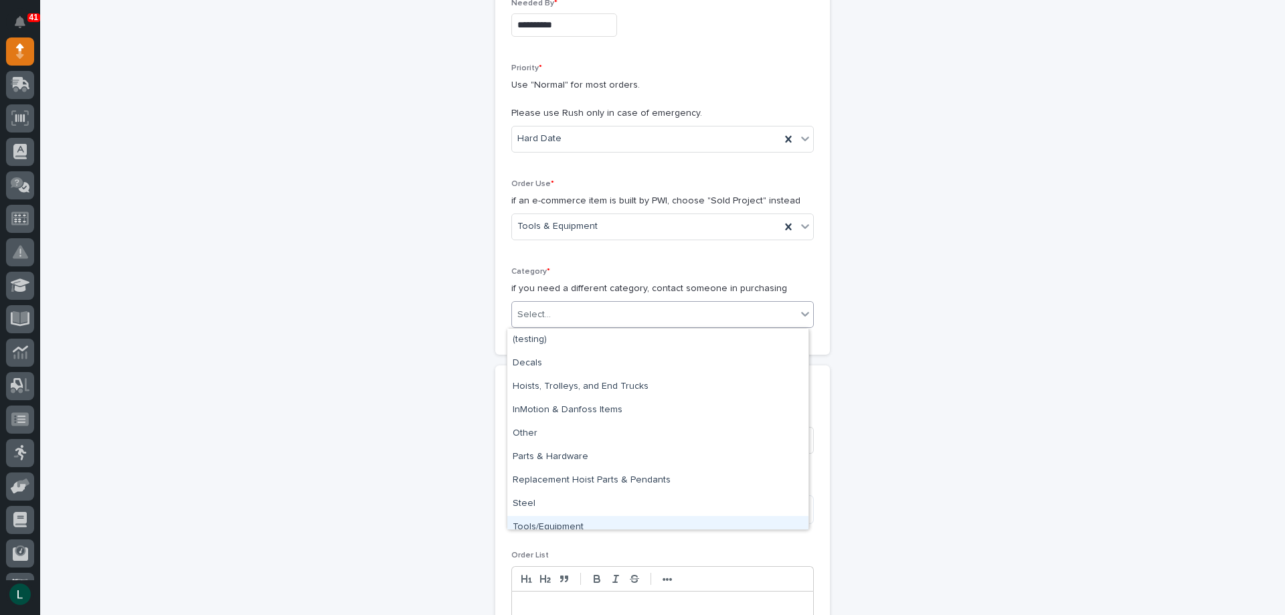
click at [681, 521] on div "Tools/Equipment" at bounding box center [657, 527] width 301 height 23
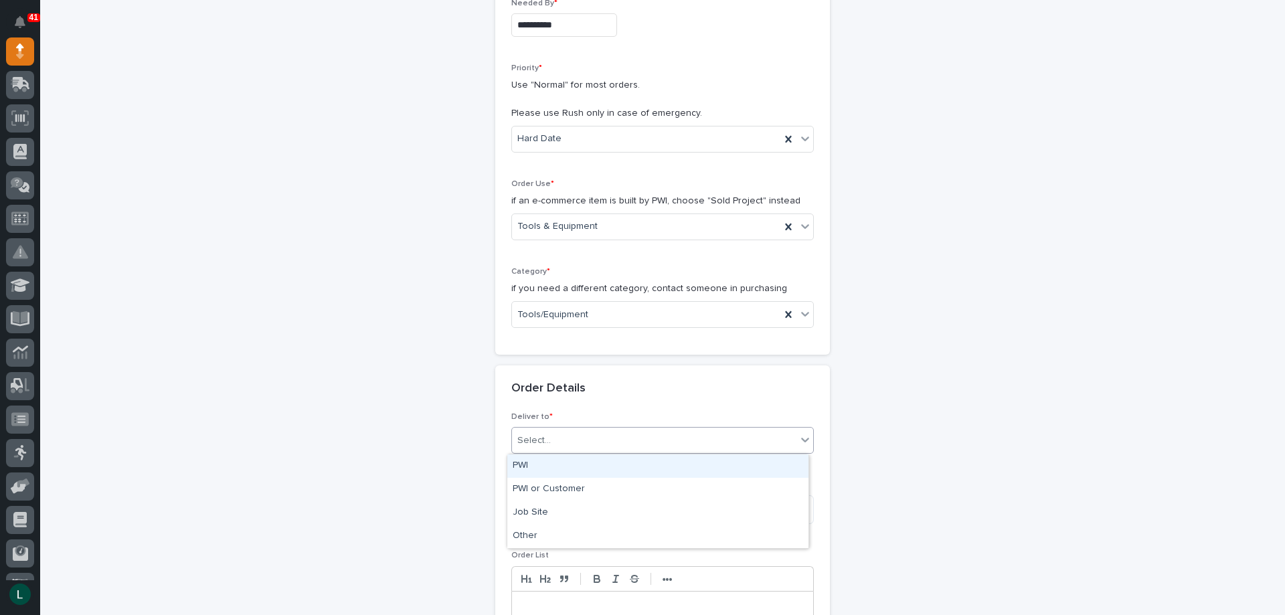
click at [650, 428] on div "Select..." at bounding box center [662, 440] width 303 height 27
click at [651, 456] on div "PWI" at bounding box center [657, 465] width 301 height 23
click at [634, 511] on textarea at bounding box center [662, 509] width 303 height 29
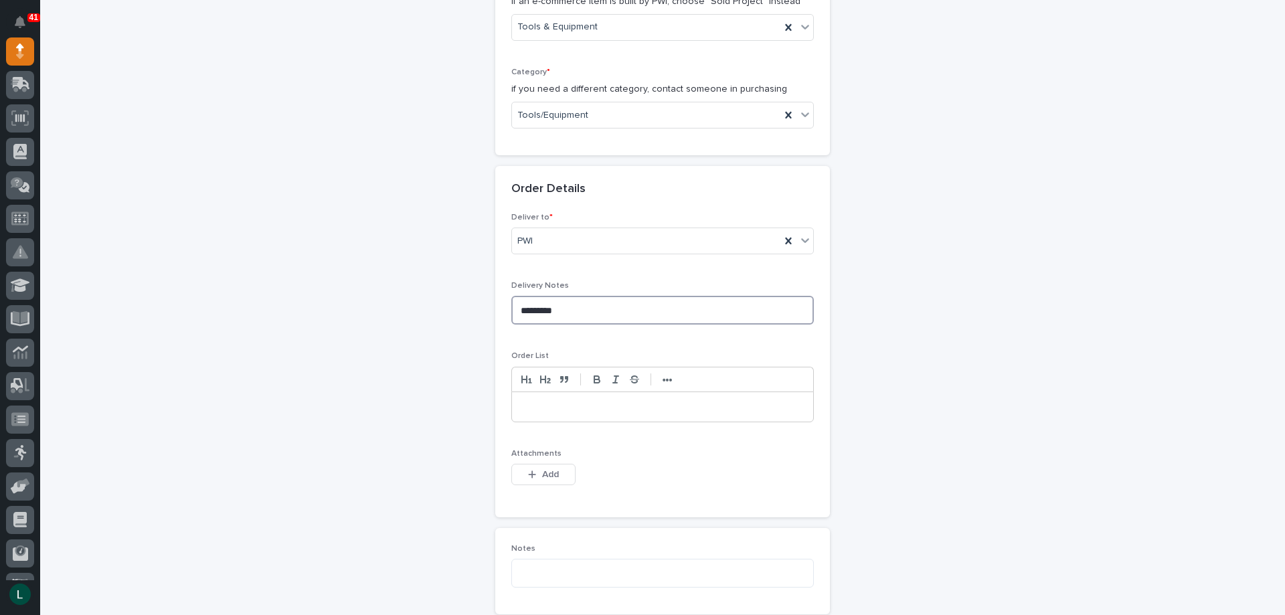
scroll to position [469, 0]
type textarea "*********"
click at [556, 403] on p at bounding box center [662, 405] width 281 height 13
click at [636, 440] on p "*********" at bounding box center [662, 444] width 281 height 13
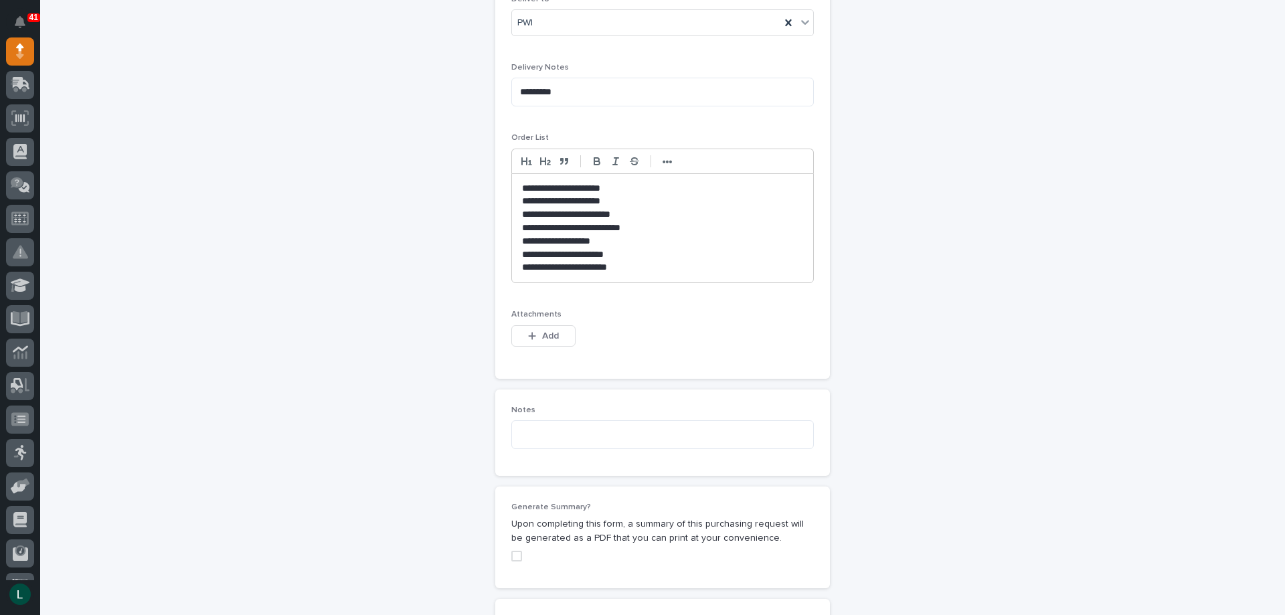
scroll to position [937, 0]
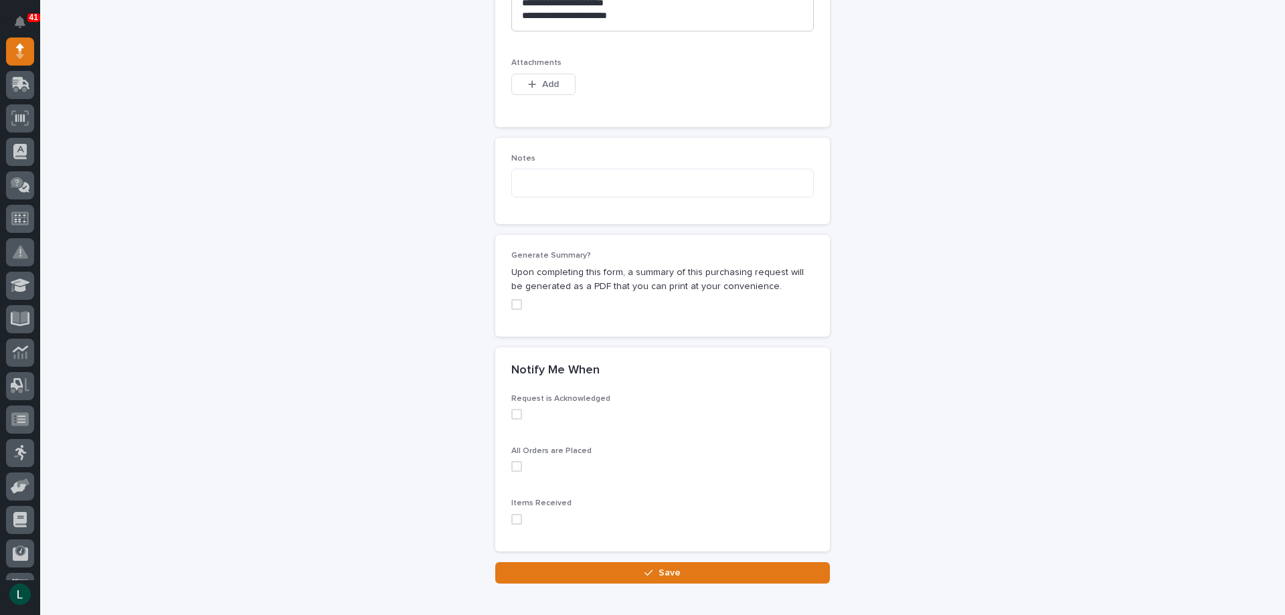
drag, startPoint x: 513, startPoint y: 415, endPoint x: 517, endPoint y: 422, distance: 8.4
click at [514, 416] on span at bounding box center [516, 414] width 11 height 11
drag, startPoint x: 510, startPoint y: 467, endPoint x: 521, endPoint y: 531, distance: 65.3
click at [511, 470] on span at bounding box center [516, 466] width 11 height 11
drag, startPoint x: 512, startPoint y: 519, endPoint x: 527, endPoint y: 536, distance: 22.3
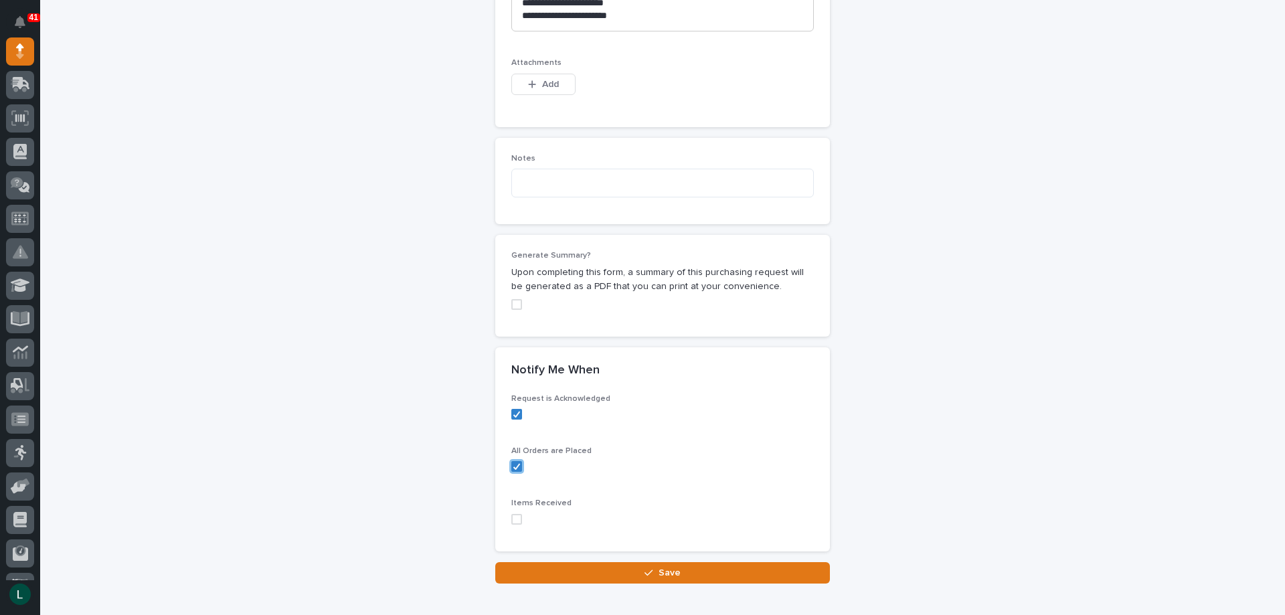
click at [515, 523] on span at bounding box center [516, 519] width 11 height 11
click at [659, 571] on span "Save" at bounding box center [670, 573] width 22 height 12
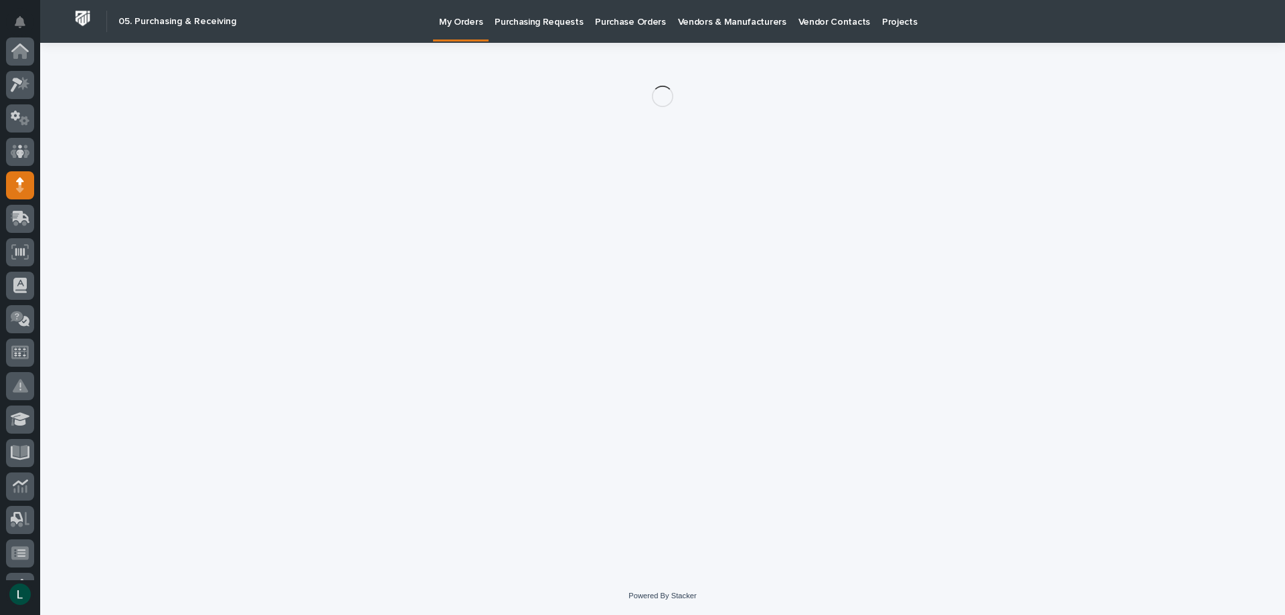
scroll to position [134, 0]
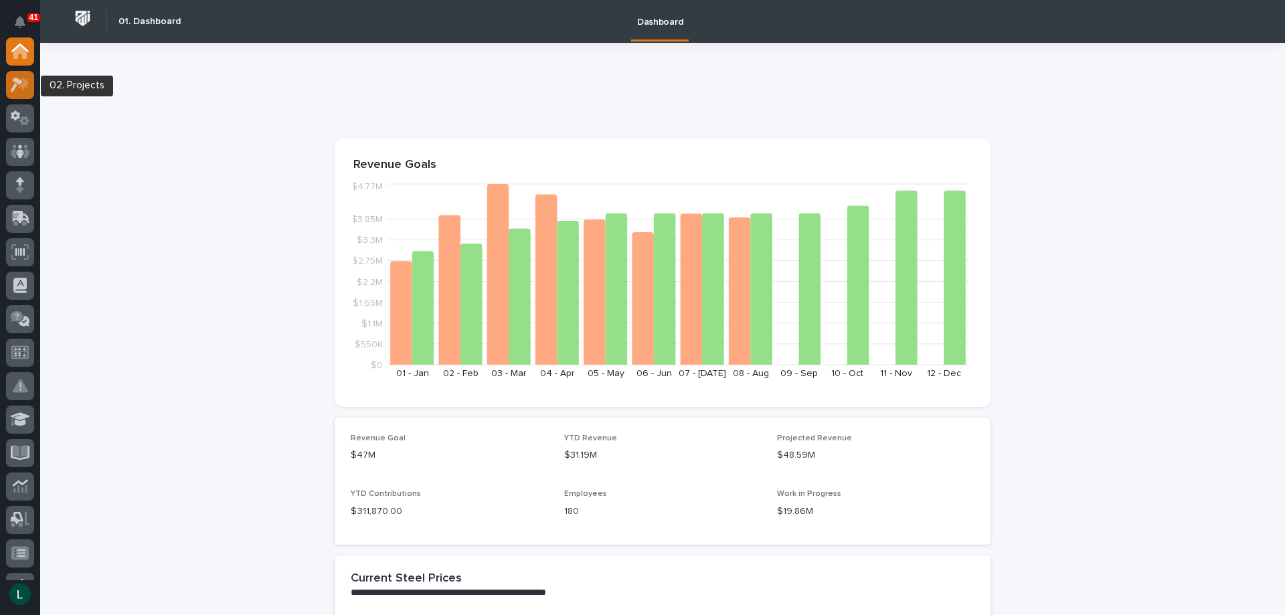
click at [24, 86] on icon at bounding box center [23, 82] width 11 height 13
